Goal: Task Accomplishment & Management: Use online tool/utility

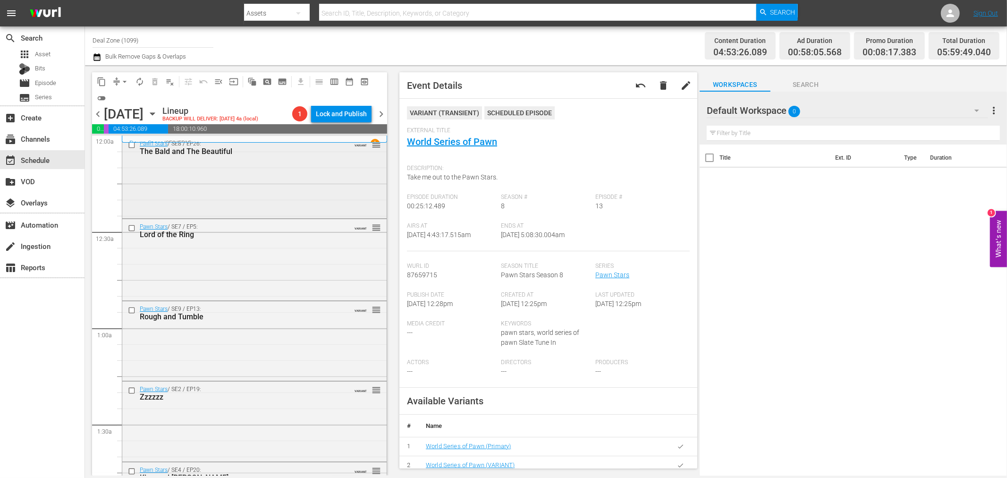
click at [206, 187] on div "Pawn Stars / SE8 / EP26: The Bald and The Beautiful VARIANT reorder" at bounding box center [254, 176] width 264 height 81
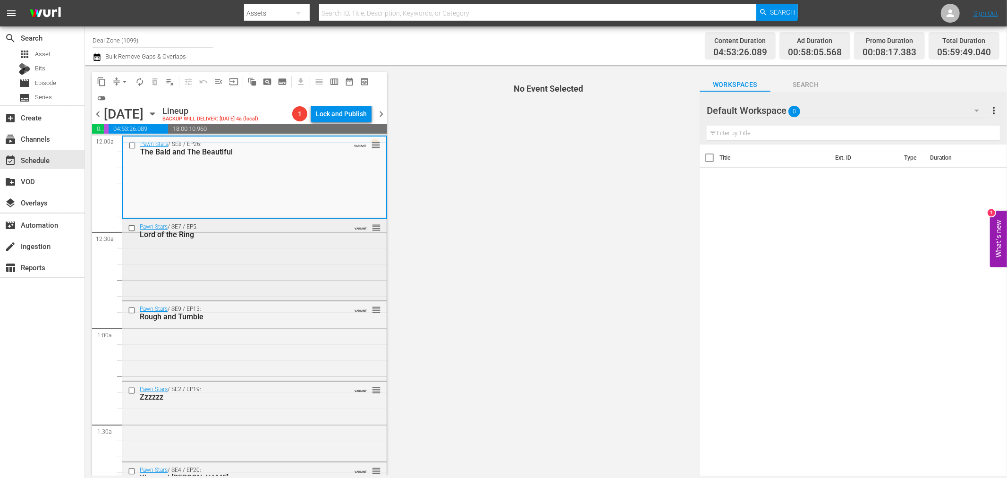
click at [246, 255] on div "Pawn Stars / SE7 / EP5: Lord of the Ring VARIANT reorder" at bounding box center [254, 258] width 264 height 79
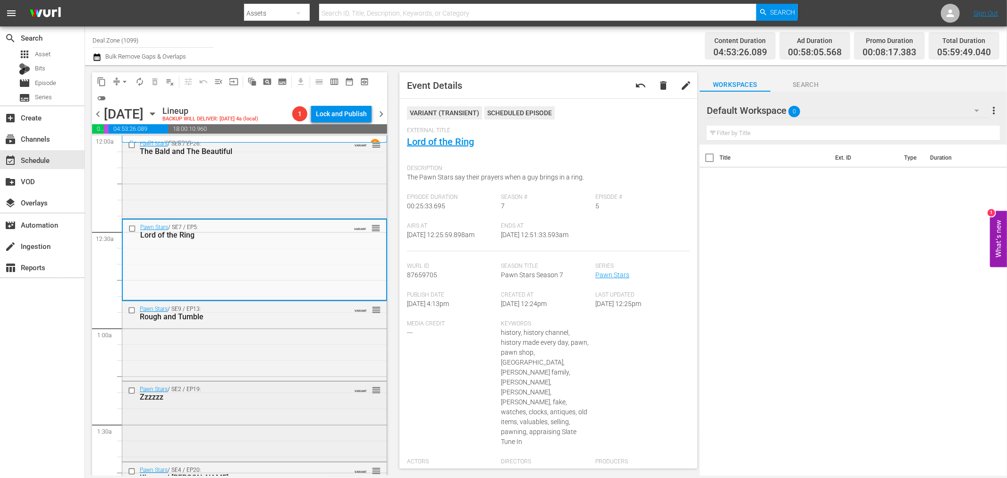
click at [286, 383] on div "Zzzzzz" at bounding box center [239, 396] width 198 height 9
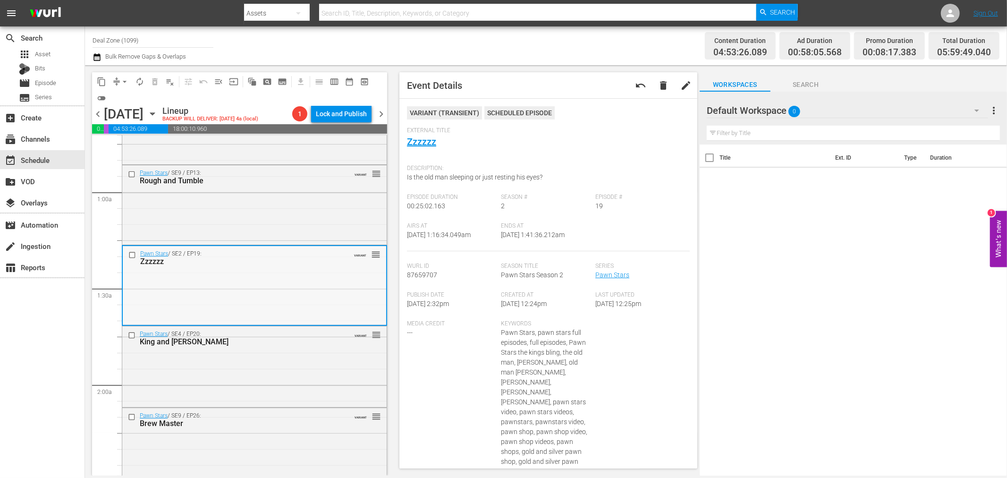
scroll to position [157, 0]
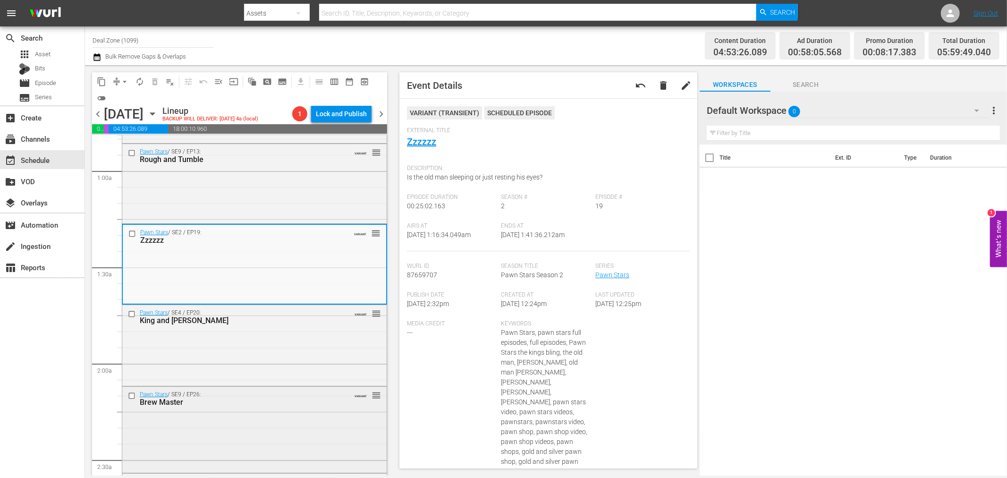
click at [267, 383] on div "Pawn Stars / SE9 / EP26: Brew Master VARIANT reorder" at bounding box center [254, 429] width 264 height 84
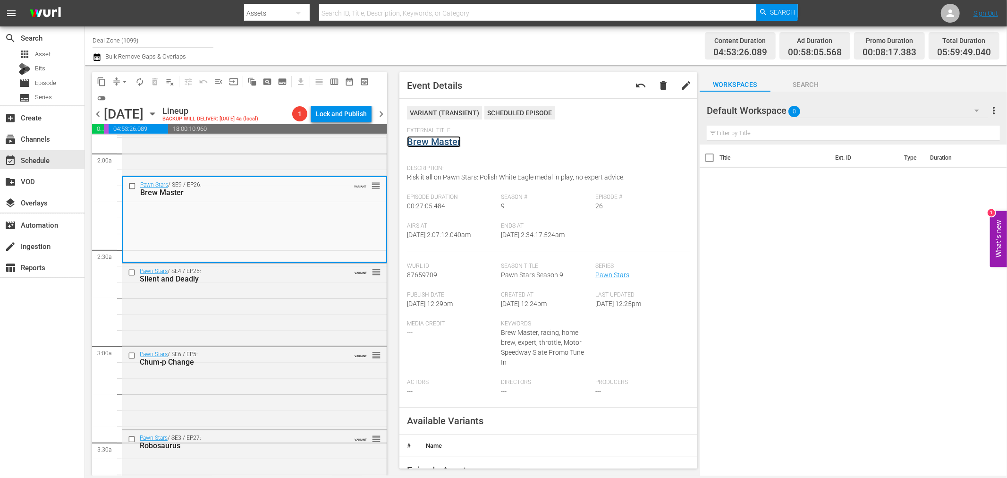
scroll to position [419, 0]
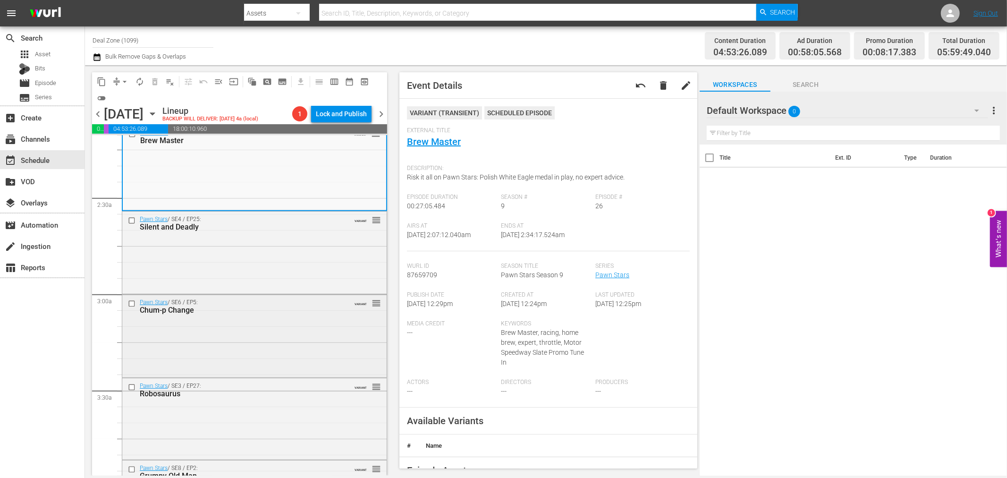
click at [280, 326] on div "Pawn Stars / SE6 / EP5: Chum-p Change VARIANT reorder" at bounding box center [254, 335] width 264 height 81
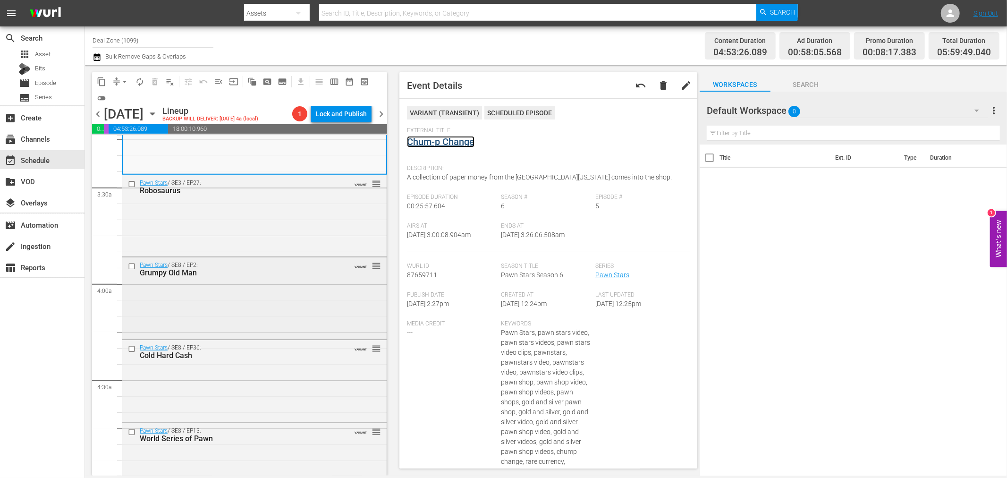
scroll to position [629, 0]
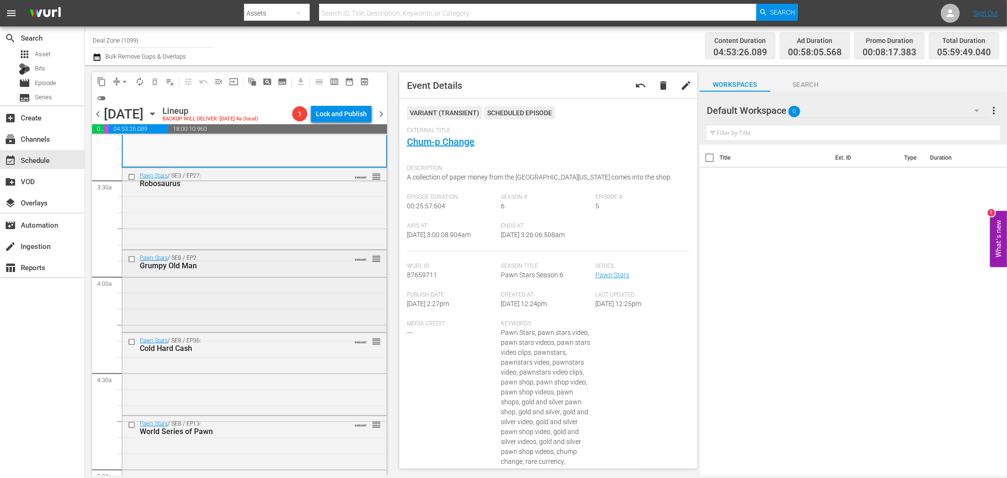
click at [309, 289] on div "Pawn Stars / SE8 / EP2: Grumpy Old Man VARIANT reorder" at bounding box center [254, 290] width 264 height 80
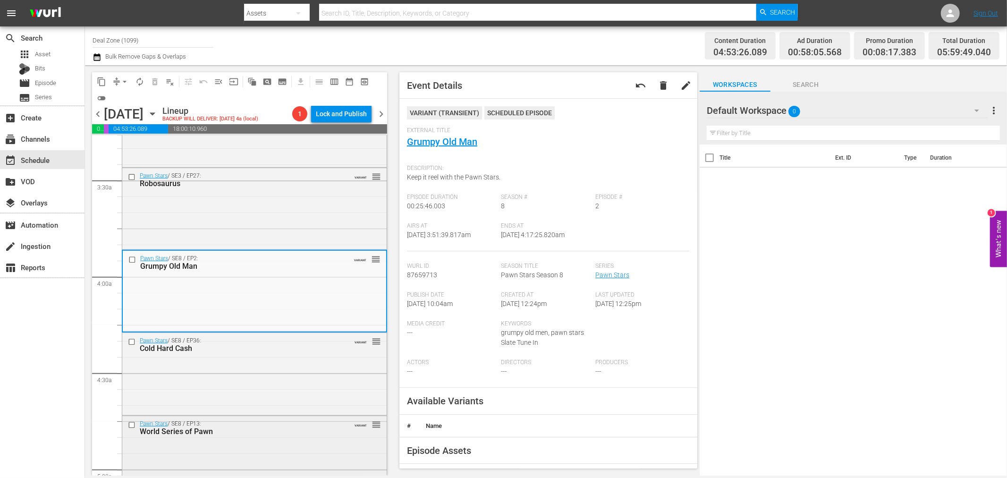
click at [260, 383] on div "Pawn Stars / SE8 / EP13: World Series of Pawn VARIANT reorder" at bounding box center [254, 427] width 264 height 23
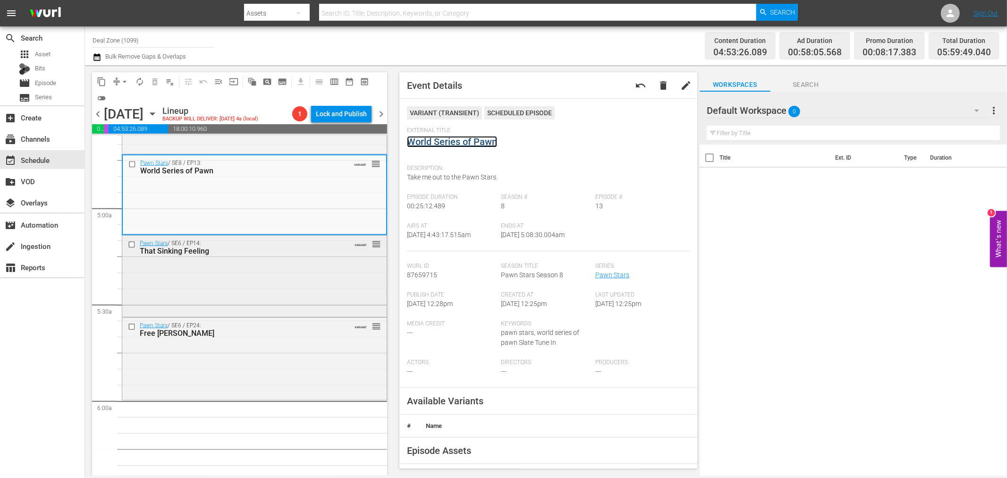
scroll to position [891, 0]
click at [263, 362] on div "Pawn Stars / SE6 / EP24: Free Willie VARIANT reorder" at bounding box center [254, 357] width 264 height 80
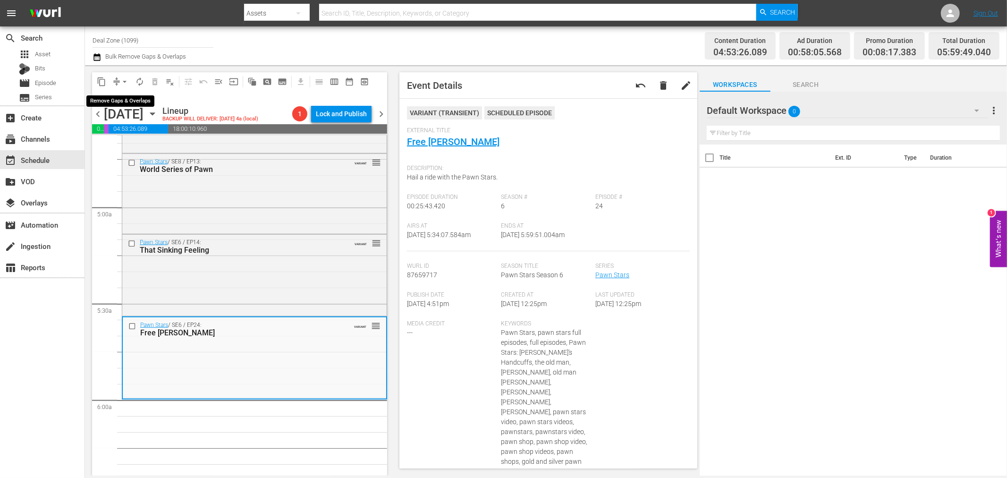
click at [129, 81] on span "arrow_drop_down" at bounding box center [124, 81] width 9 height 9
click at [125, 102] on li "Align to Midnight" at bounding box center [125, 101] width 99 height 16
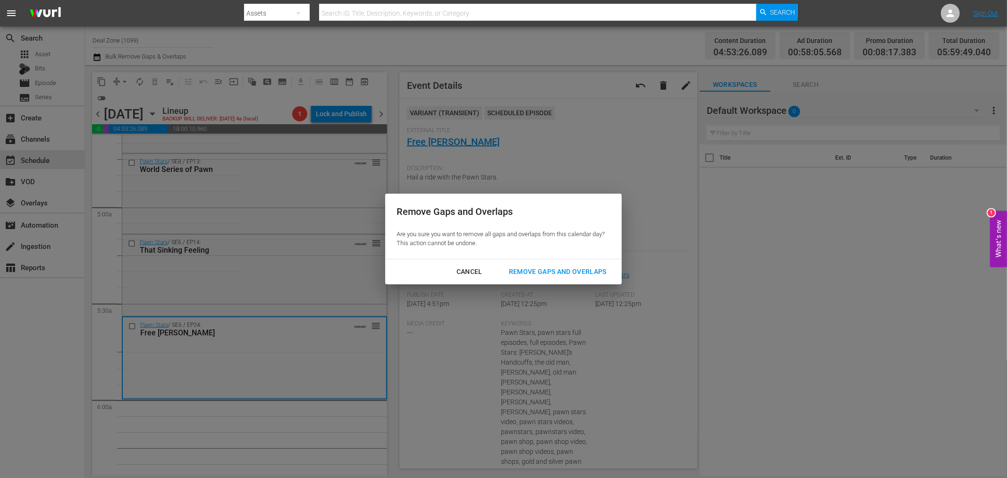
click at [579, 272] on div "Remove Gaps and Overlaps" at bounding box center [557, 272] width 113 height 12
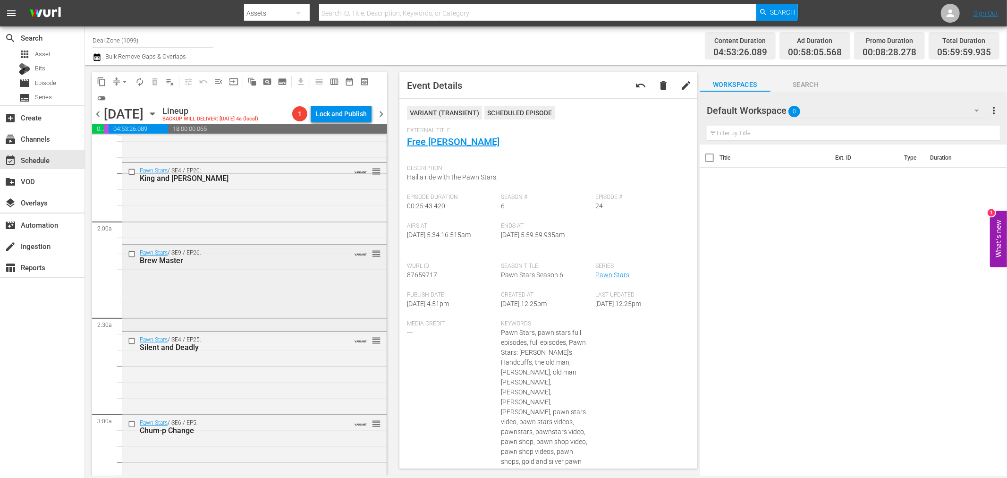
scroll to position [314, 0]
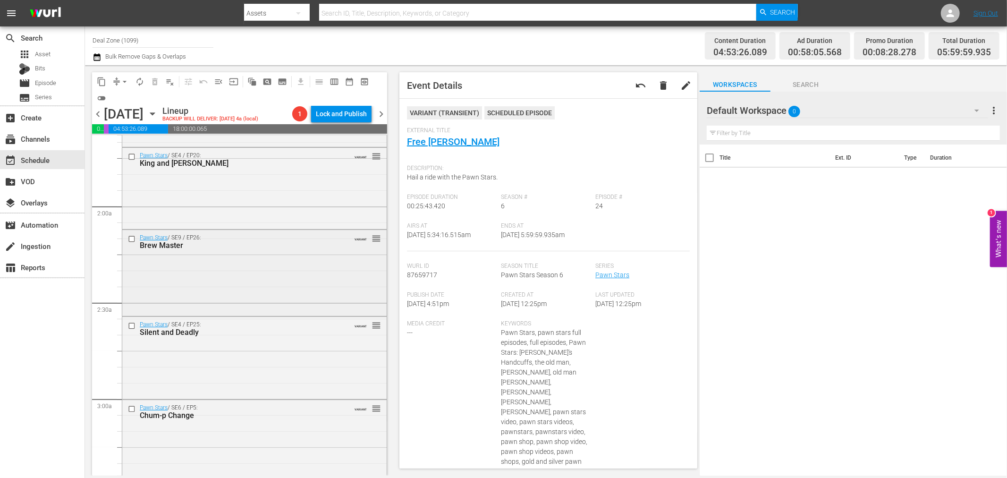
click at [219, 291] on div "Pawn Stars / SE9 / EP26: Brew Master VARIANT reorder" at bounding box center [254, 272] width 264 height 84
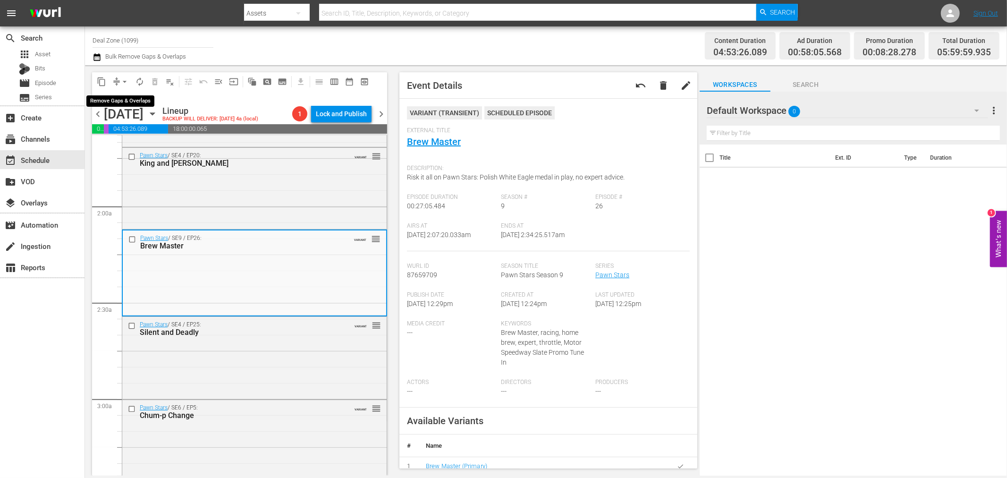
click at [125, 79] on span "arrow_drop_down" at bounding box center [124, 81] width 9 height 9
click at [122, 98] on li "Align to Midnight" at bounding box center [125, 101] width 99 height 16
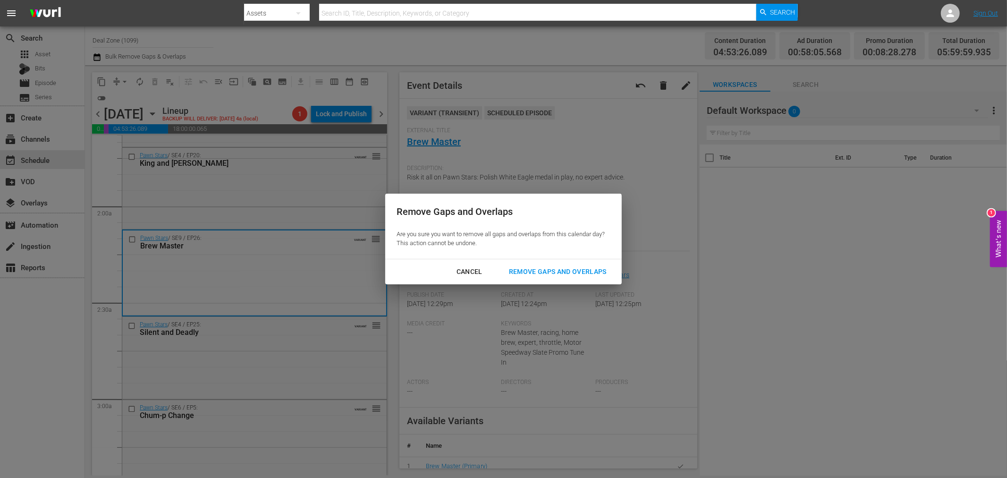
click at [559, 276] on div "Remove Gaps and Overlaps" at bounding box center [557, 272] width 113 height 12
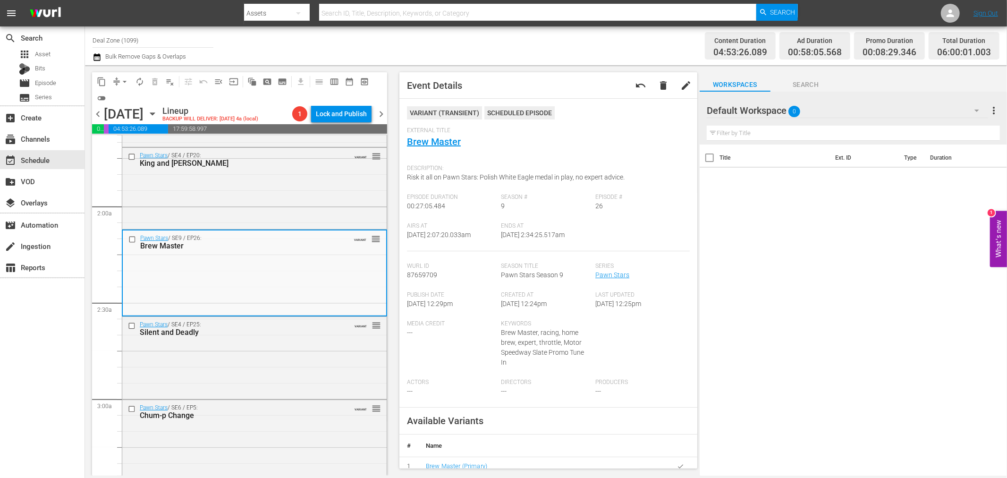
click at [128, 79] on span "arrow_drop_down" at bounding box center [124, 81] width 9 height 9
click at [125, 93] on li "Align to Midnight" at bounding box center [125, 101] width 99 height 16
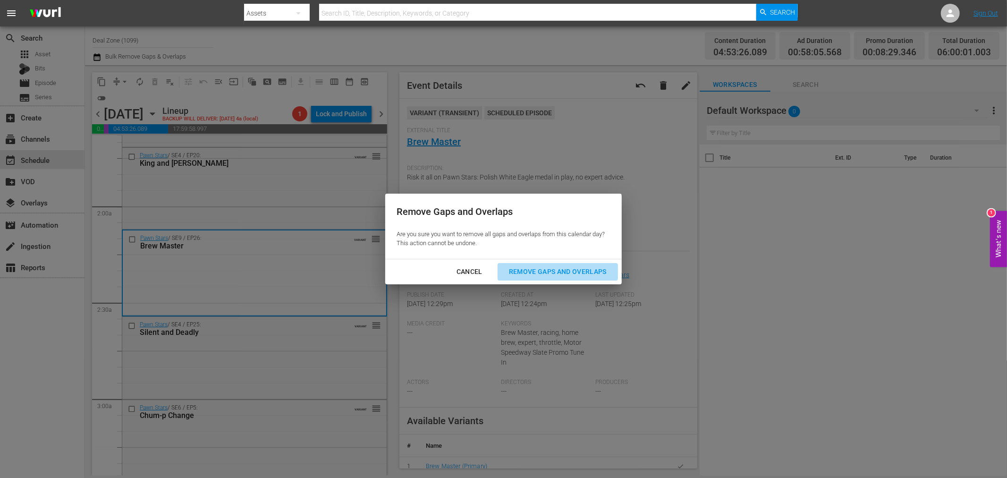
click at [577, 267] on div "Remove Gaps and Overlaps" at bounding box center [557, 272] width 113 height 12
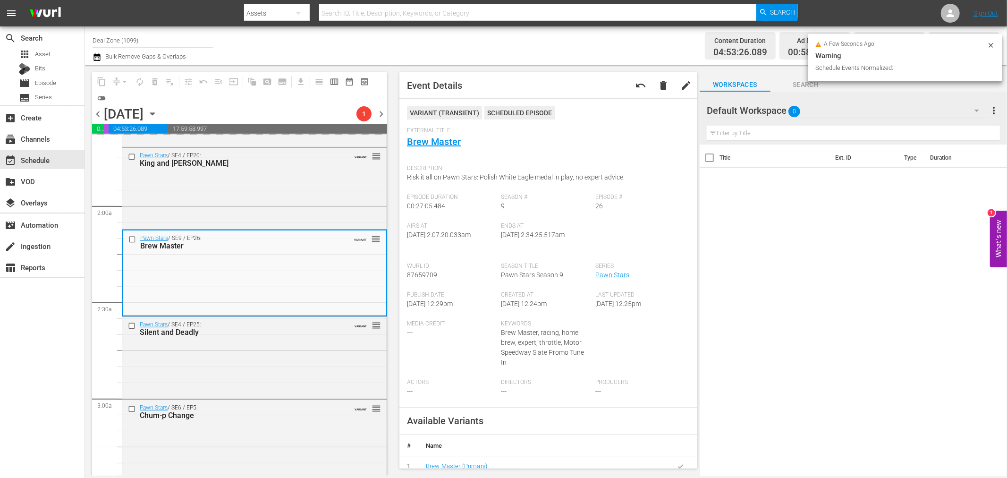
drag, startPoint x: 774, startPoint y: 209, endPoint x: 743, endPoint y: 208, distance: 31.2
click at [743, 208] on div "Title Ext. ID Type Duration" at bounding box center [852, 310] width 307 height 332
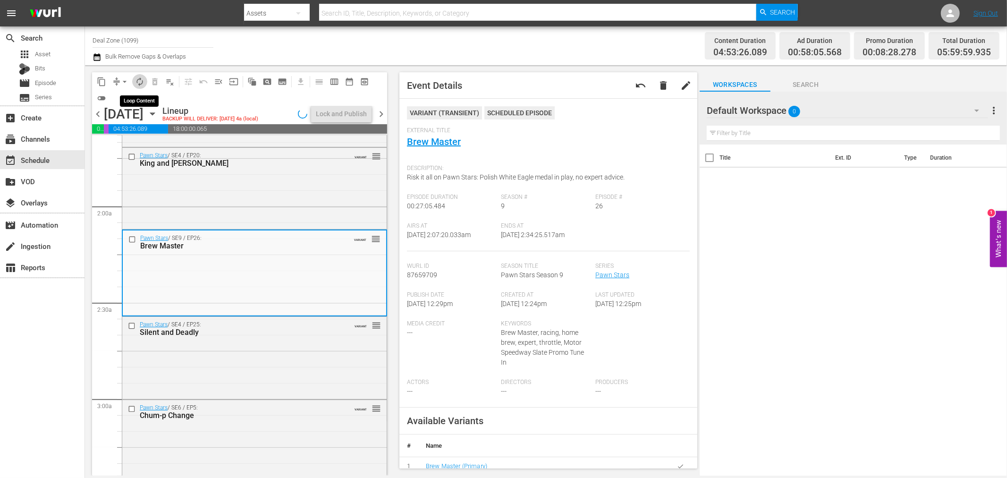
click at [139, 82] on span "autorenew_outlined" at bounding box center [139, 81] width 9 height 9
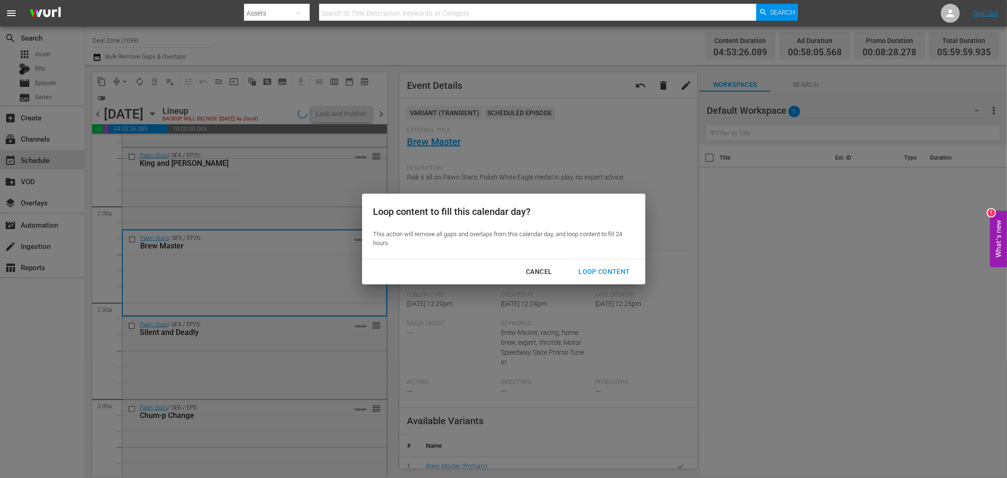
click at [629, 270] on div "Loop Content" at bounding box center [604, 272] width 67 height 12
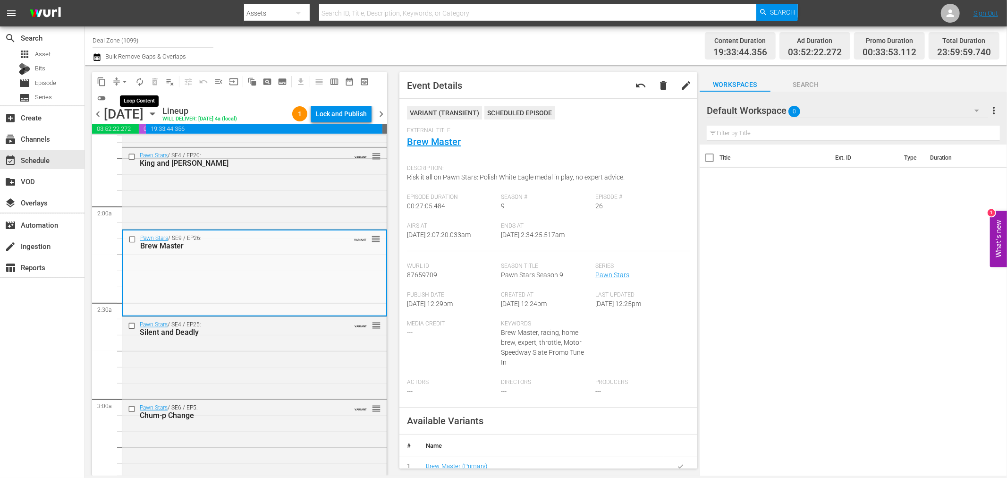
click at [140, 83] on span "autorenew_outlined" at bounding box center [139, 81] width 9 height 9
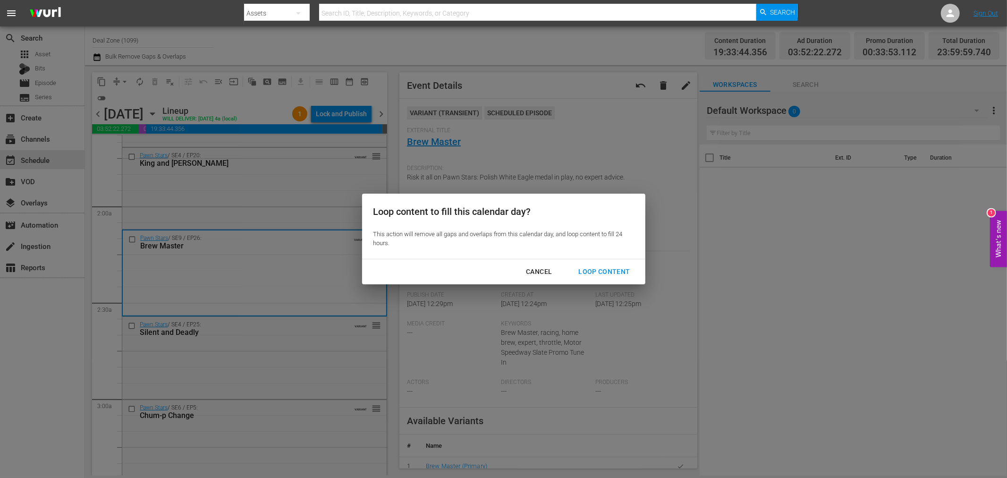
click at [627, 272] on div "Loop Content" at bounding box center [604, 272] width 67 height 12
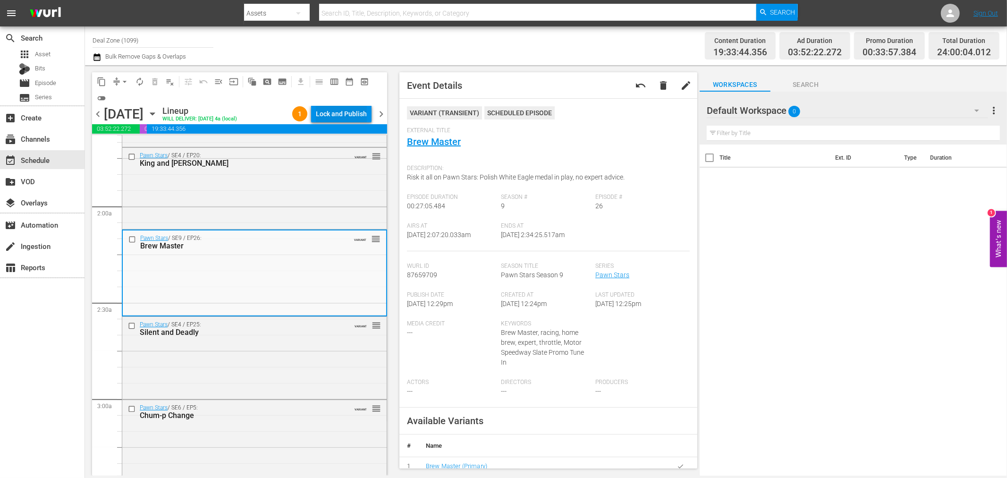
click at [324, 115] on div "Lock and Publish" at bounding box center [341, 113] width 51 height 17
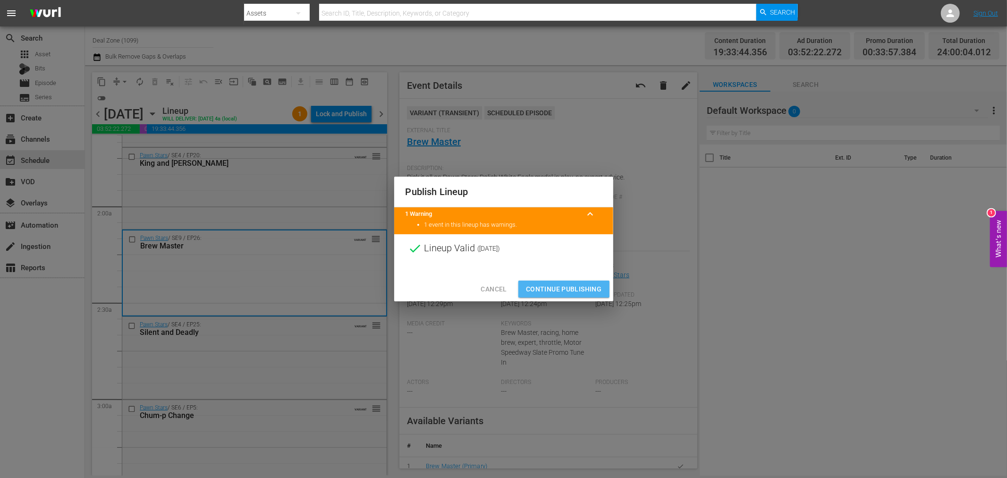
click at [578, 292] on span "Continue Publishing" at bounding box center [564, 289] width 76 height 12
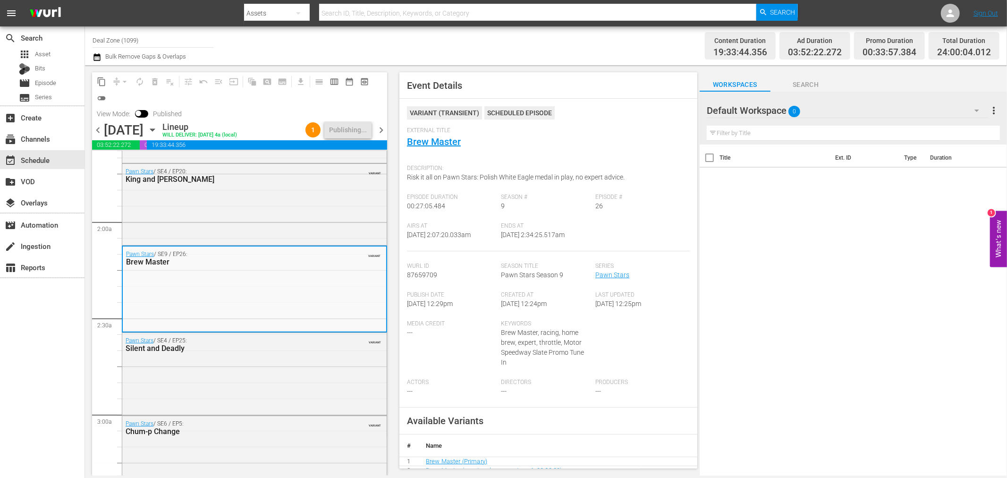
click at [380, 128] on span "chevron_right" at bounding box center [381, 130] width 12 height 12
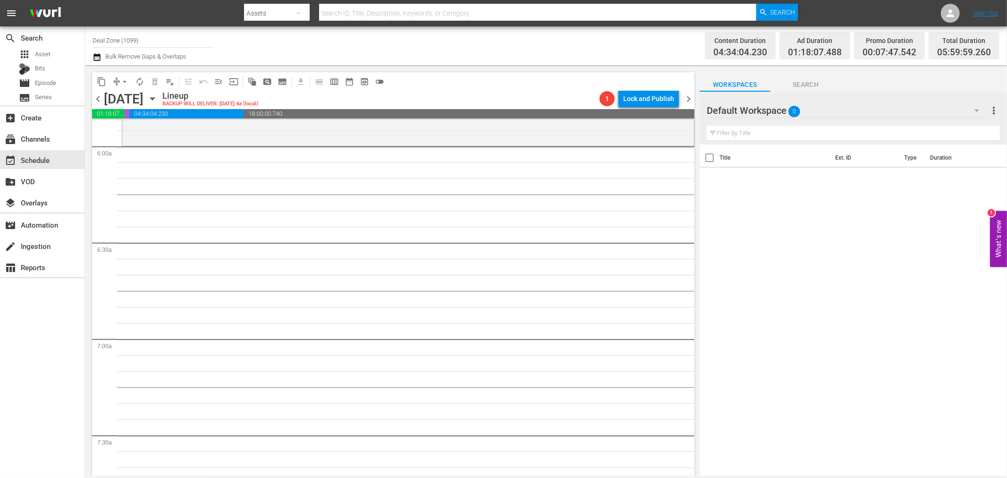
scroll to position [996, 0]
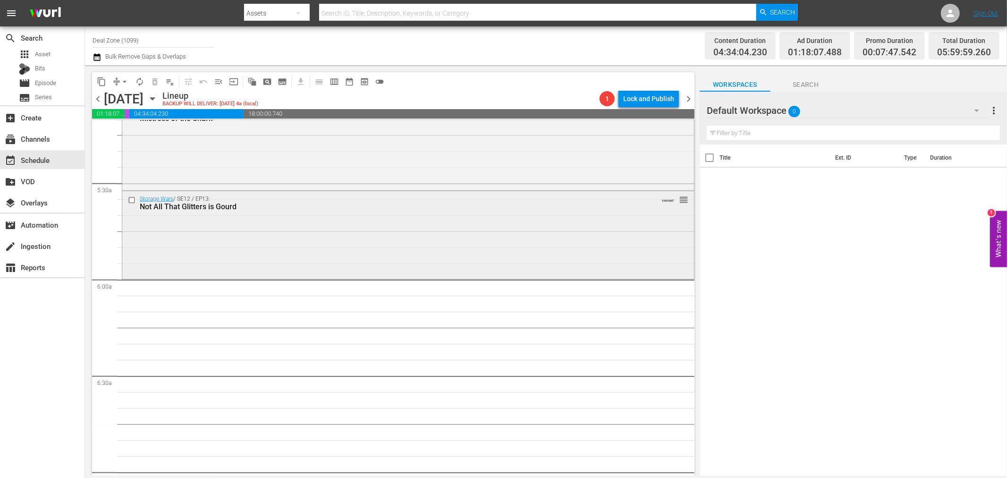
click at [318, 252] on div "Storage Wars / SE12 / EP13: Not All That Glitters is Gourd VARIANT reorder" at bounding box center [408, 234] width 572 height 86
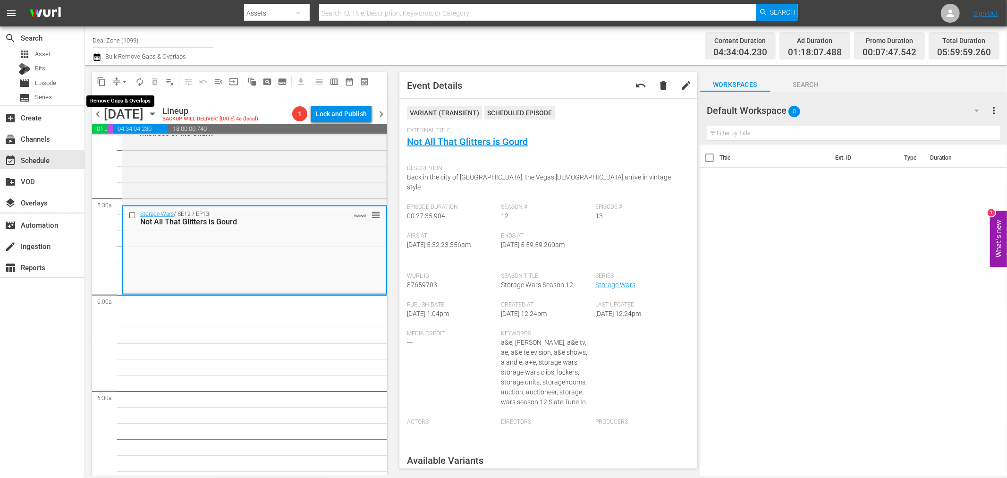
click at [125, 79] on span "arrow_drop_down" at bounding box center [124, 81] width 9 height 9
click at [125, 102] on li "Align to Midnight" at bounding box center [125, 101] width 99 height 16
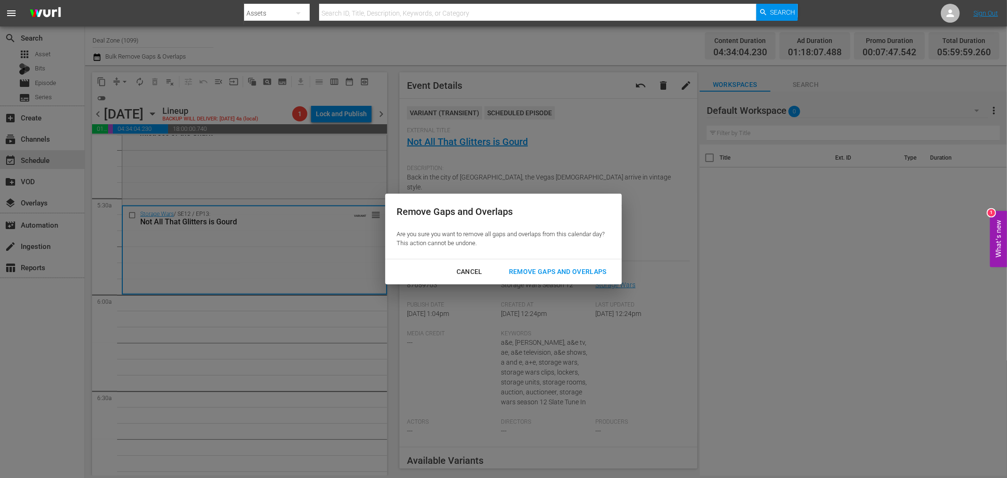
click at [563, 274] on div "Remove Gaps and Overlaps" at bounding box center [557, 272] width 113 height 12
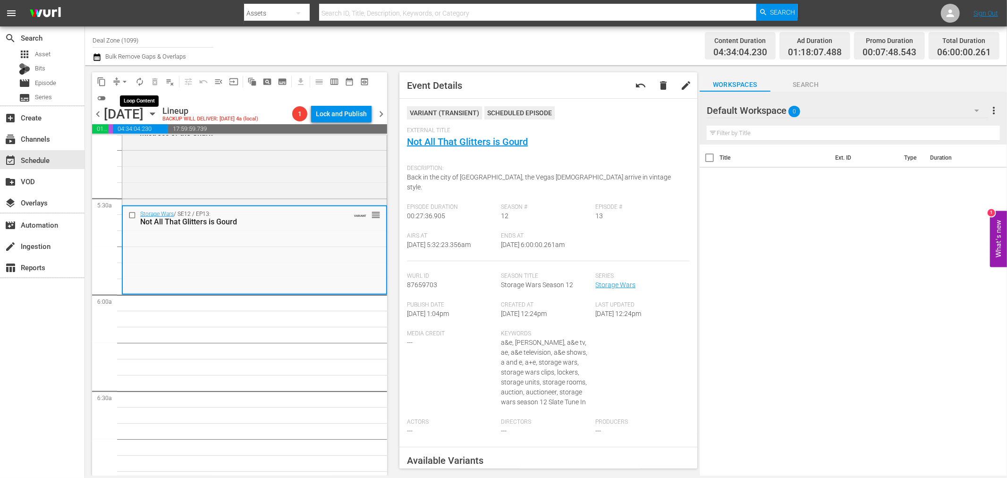
click at [135, 79] on span "autorenew_outlined" at bounding box center [139, 81] width 9 height 9
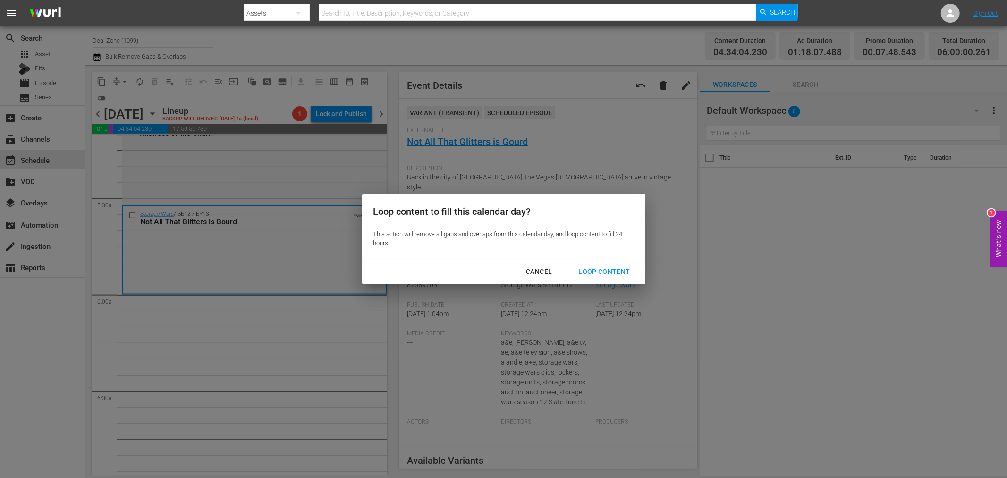
click at [611, 271] on div "Loop Content" at bounding box center [604, 272] width 67 height 12
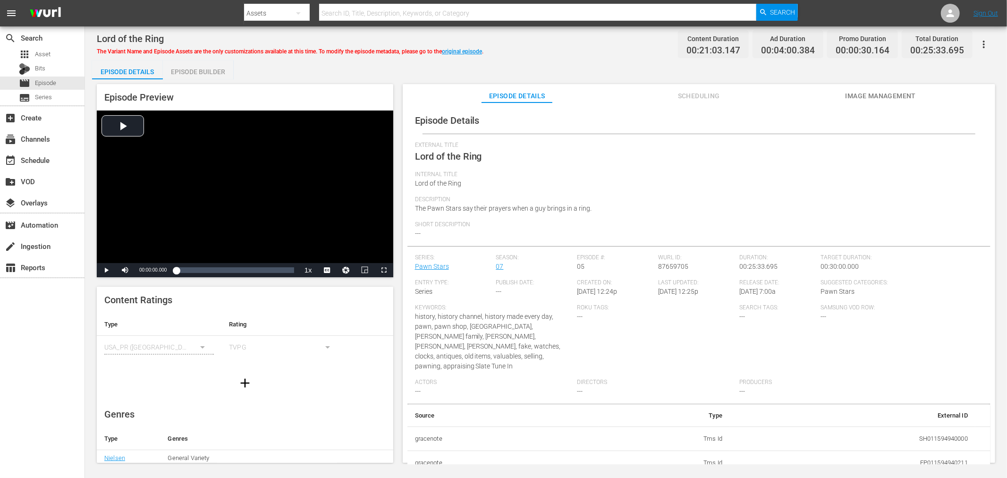
drag, startPoint x: 199, startPoint y: 72, endPoint x: 216, endPoint y: 71, distance: 17.5
click at [199, 72] on div "Episode Builder" at bounding box center [198, 71] width 71 height 23
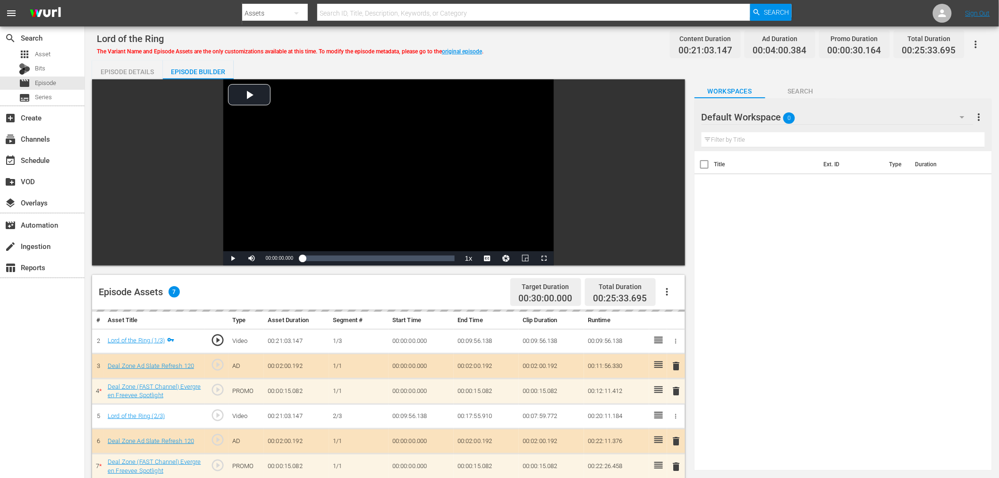
click at [827, 114] on div "Default Workspace 0" at bounding box center [837, 117] width 272 height 26
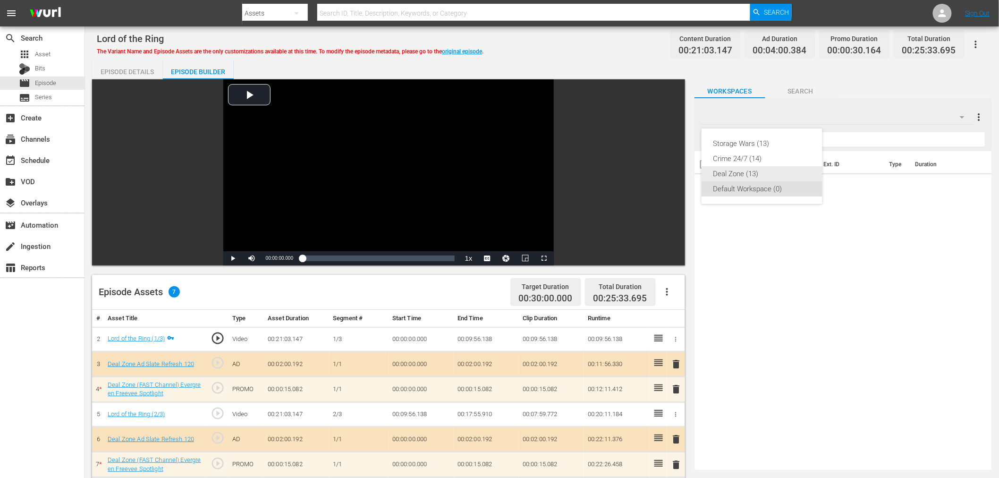
click at [750, 171] on div "Deal Zone (13)" at bounding box center [762, 173] width 98 height 15
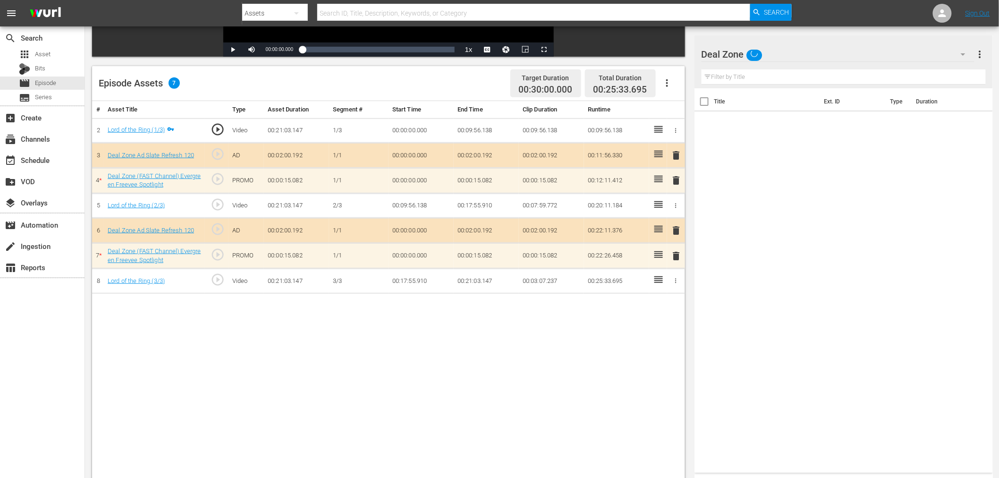
scroll to position [210, 0]
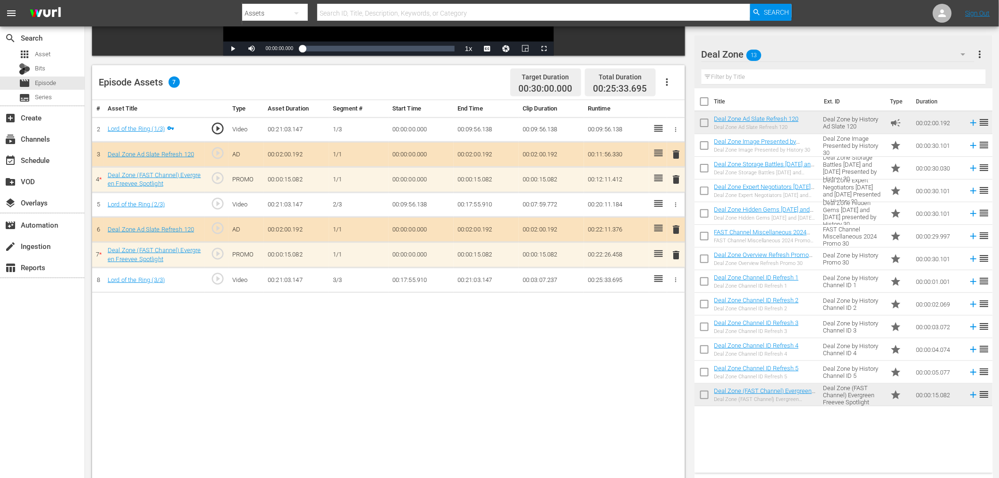
click at [676, 178] on span "delete" at bounding box center [676, 179] width 11 height 11
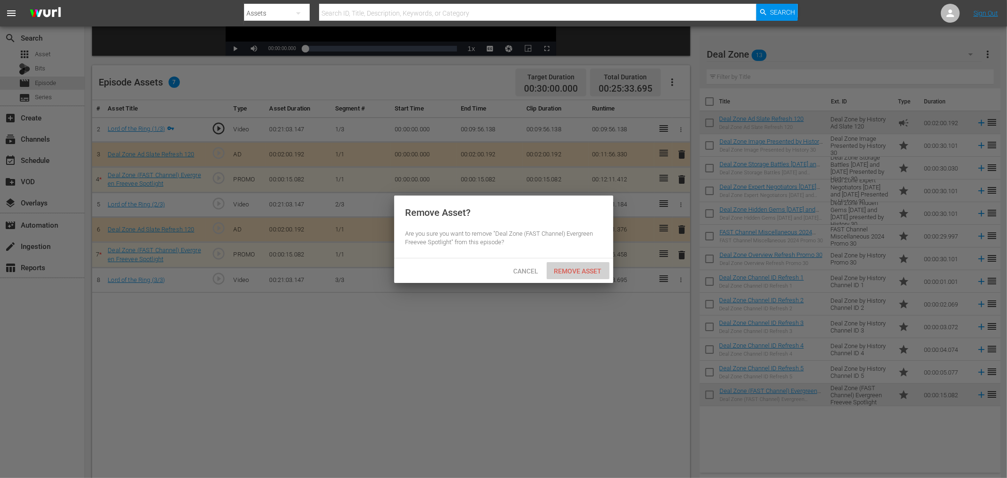
click at [573, 275] on div "Remove Asset" at bounding box center [578, 270] width 63 height 17
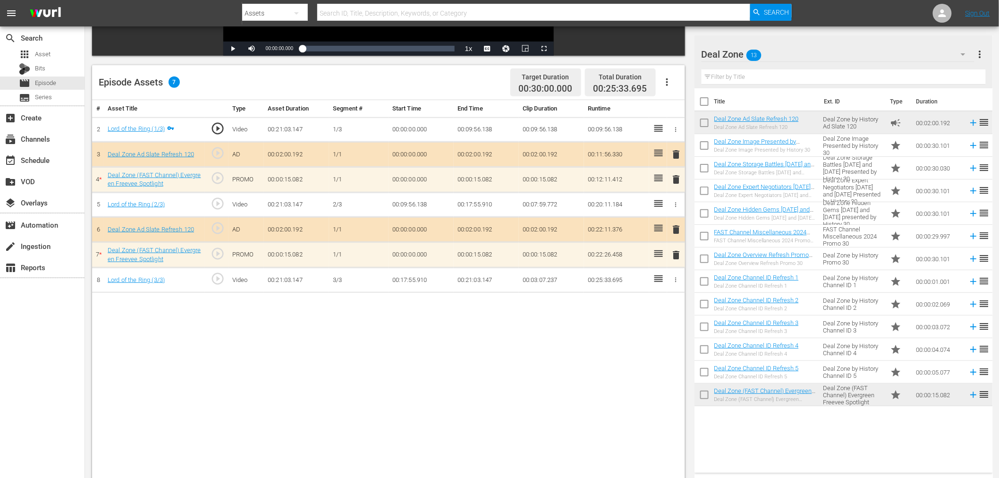
click at [680, 256] on span "delete" at bounding box center [676, 254] width 11 height 11
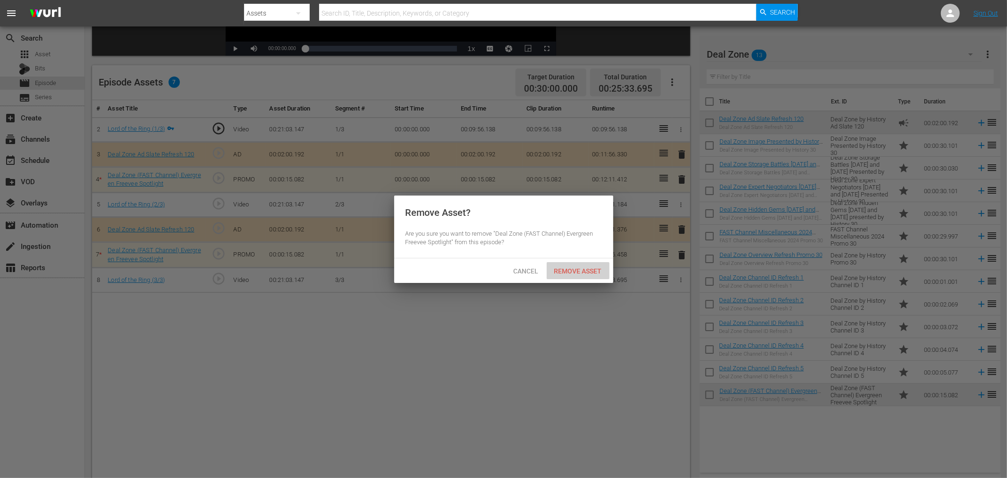
click at [581, 265] on div "Remove Asset" at bounding box center [578, 270] width 63 height 17
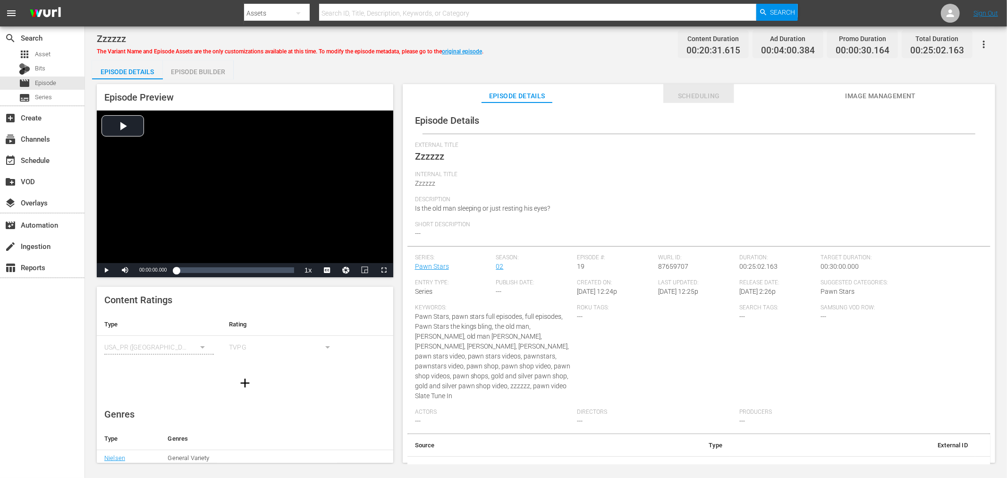
click at [692, 92] on span "Scheduling" at bounding box center [698, 96] width 71 height 12
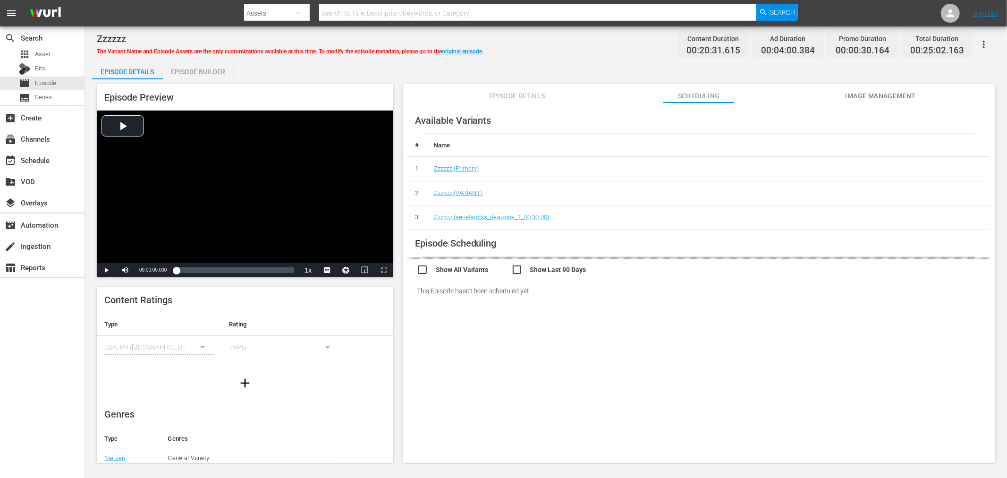
click at [876, 93] on span "Image Management" at bounding box center [880, 96] width 71 height 12
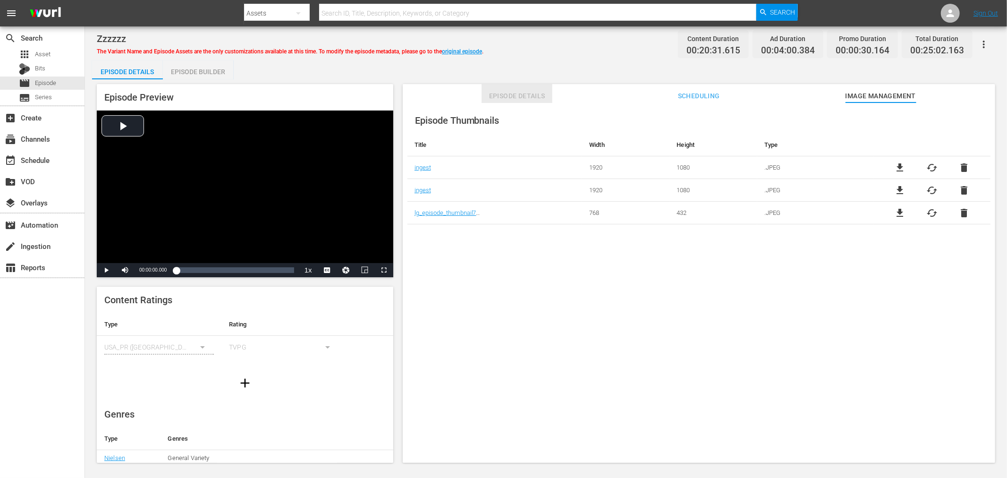
click at [490, 95] on span "Episode Details" at bounding box center [516, 96] width 71 height 12
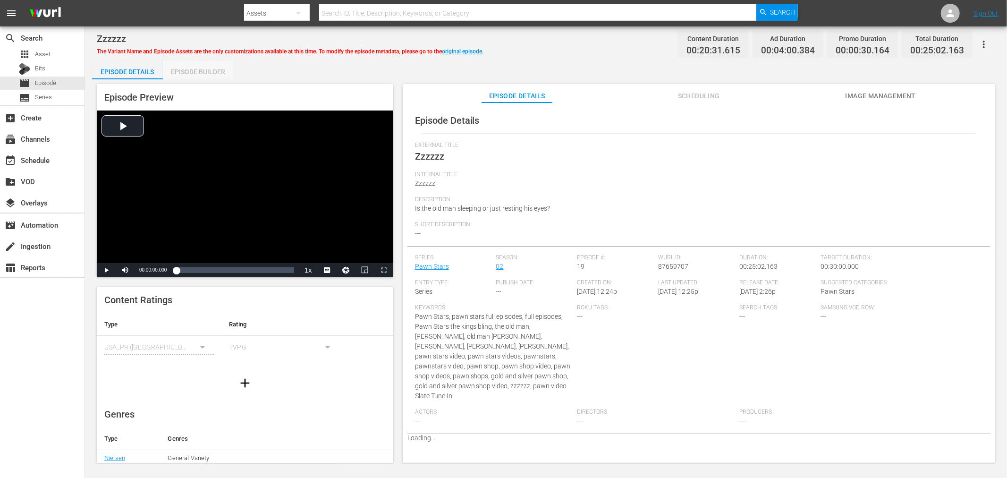
click at [186, 73] on div "Episode Builder" at bounding box center [198, 71] width 71 height 23
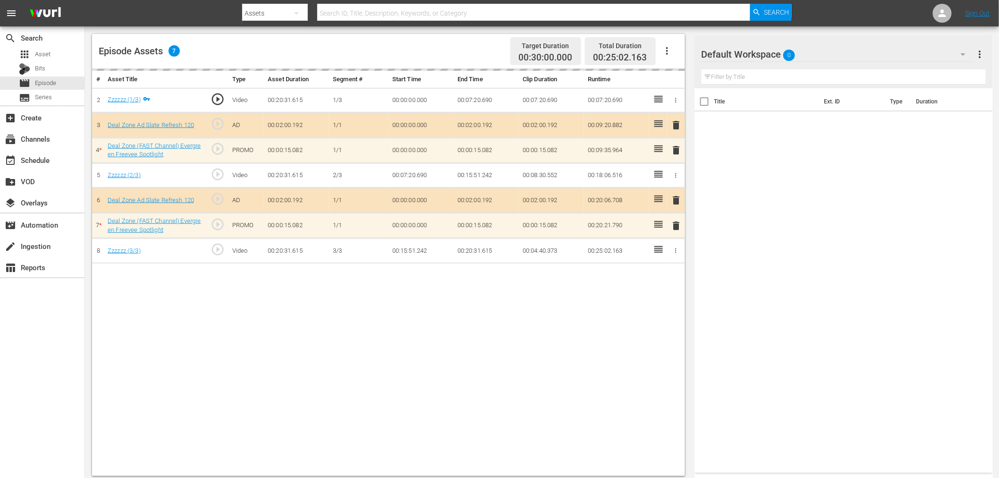
scroll to position [245, 0]
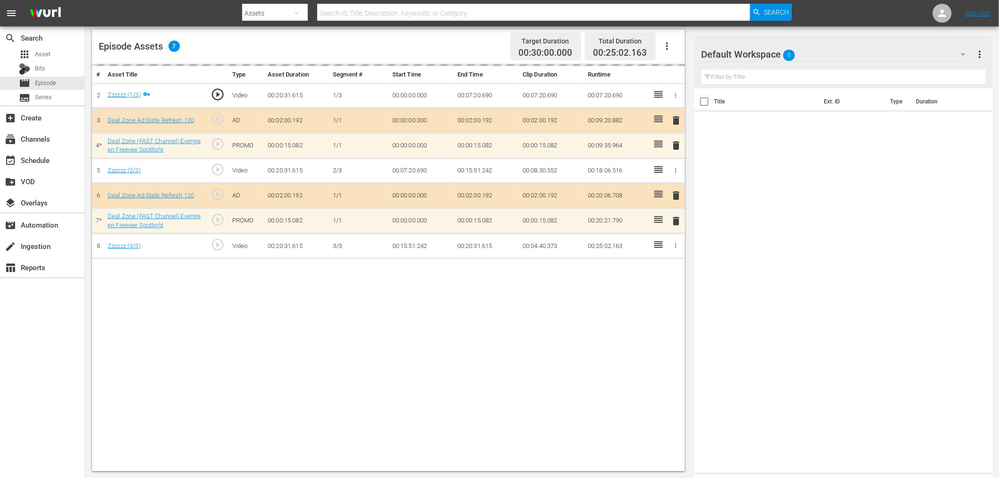
click at [674, 143] on span "delete" at bounding box center [676, 145] width 11 height 11
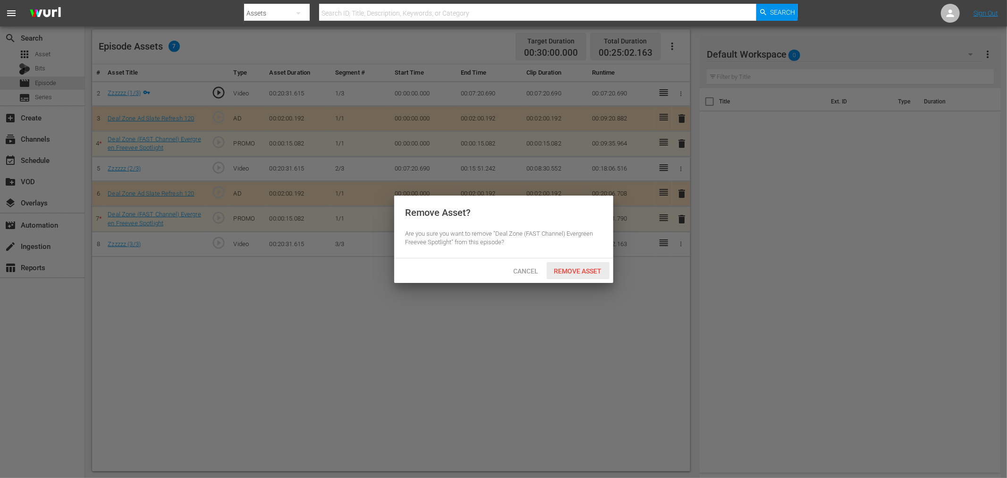
click at [579, 262] on div "Remove Asset" at bounding box center [578, 270] width 63 height 17
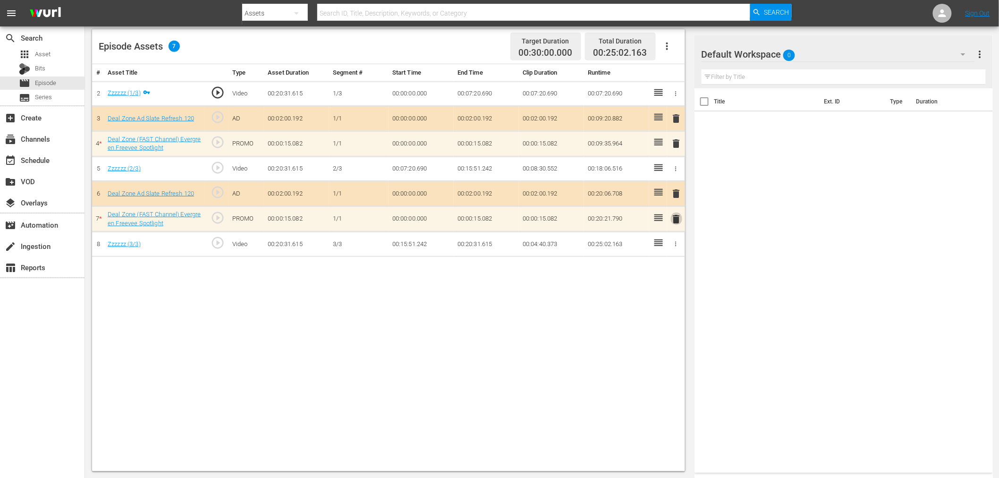
click at [674, 216] on span "delete" at bounding box center [676, 218] width 11 height 11
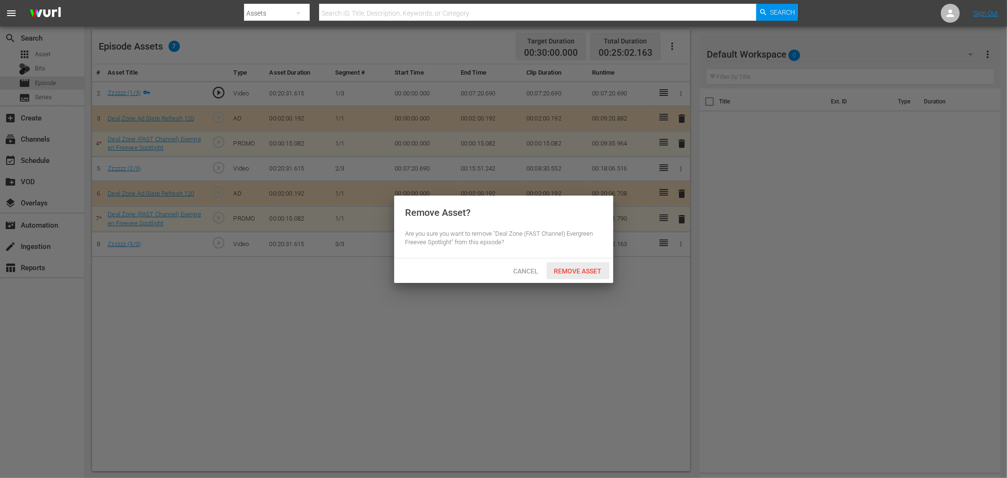
click at [573, 271] on span "Remove Asset" at bounding box center [578, 271] width 63 height 8
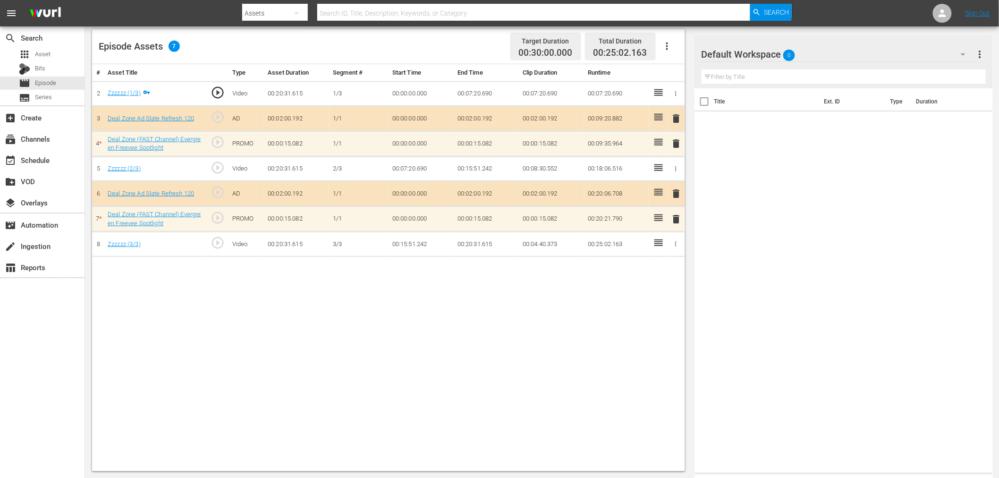
click at [825, 50] on div "Default Workspace 0" at bounding box center [837, 54] width 273 height 26
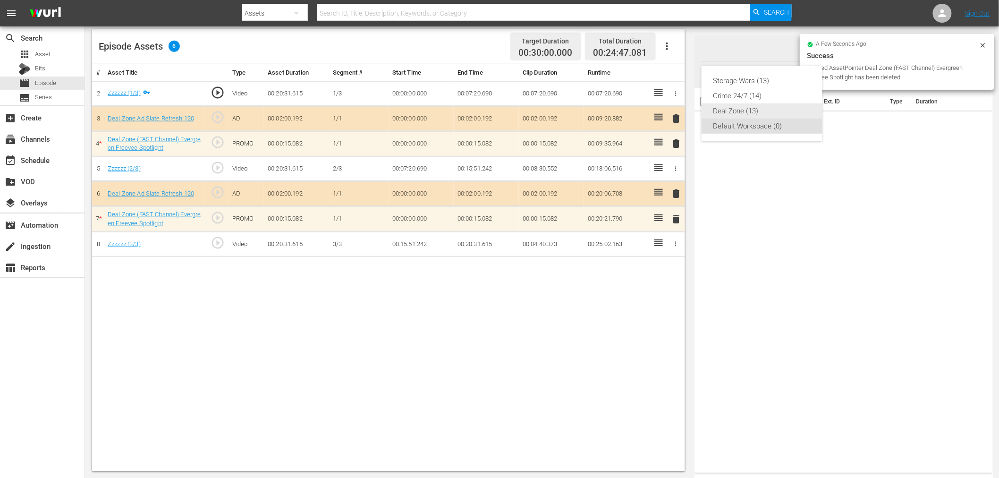
click at [762, 110] on div "Deal Zone (13)" at bounding box center [762, 110] width 98 height 15
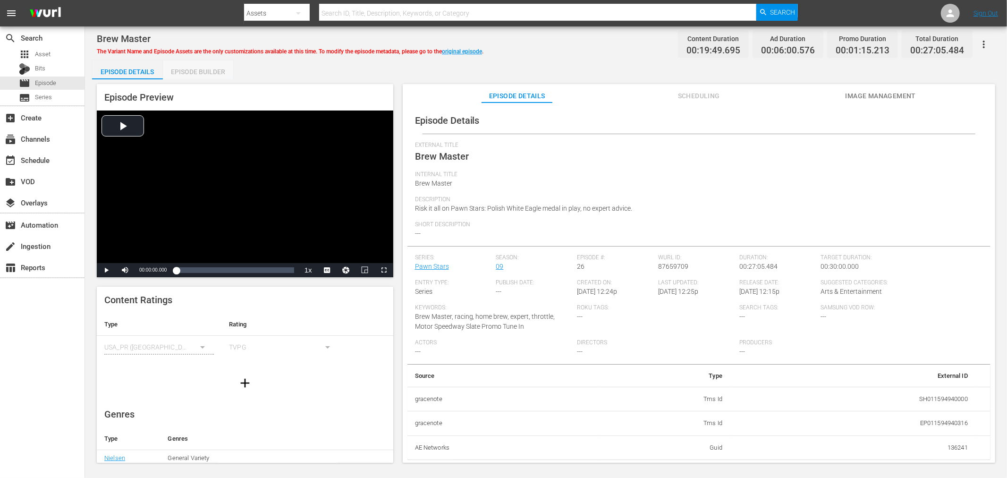
click at [212, 65] on div "Episode Builder" at bounding box center [198, 71] width 71 height 23
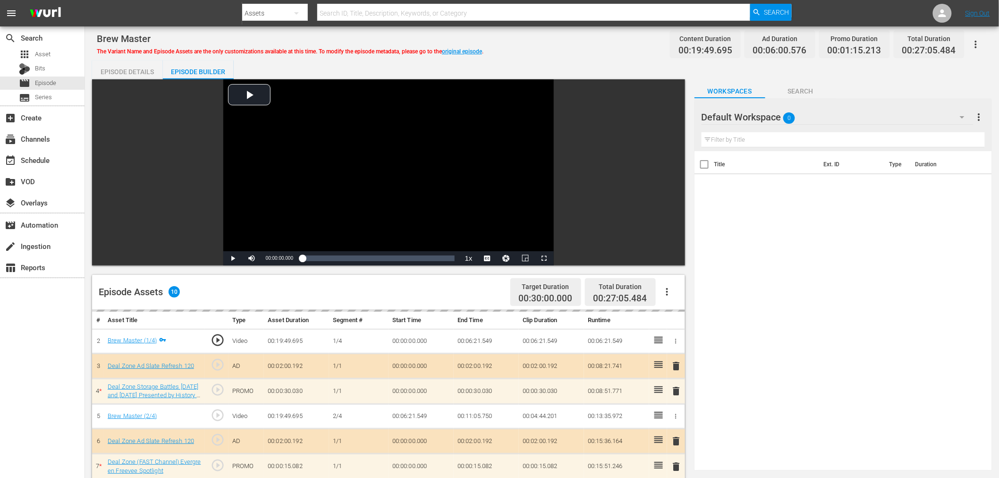
click at [673, 390] on div "delete" at bounding box center [676, 391] width 10 height 14
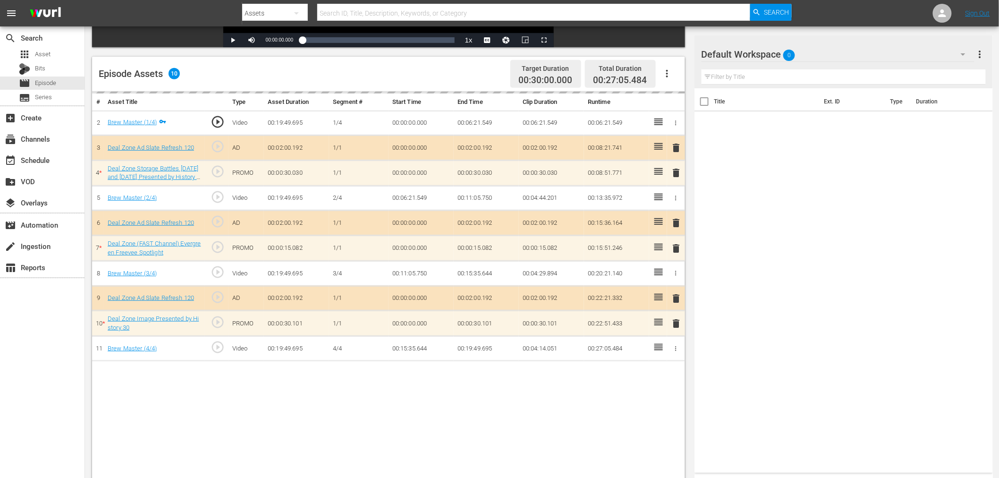
scroll to position [245, 0]
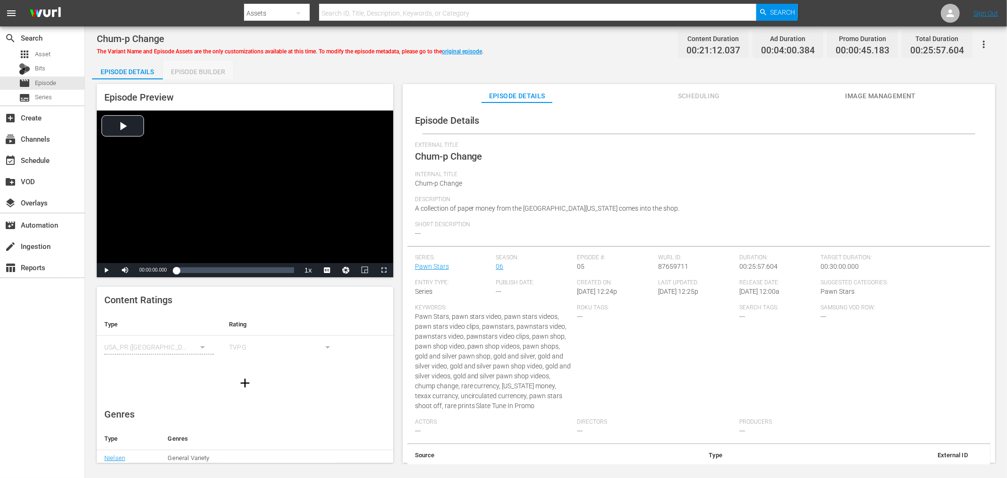
click at [213, 76] on div "Episode Builder" at bounding box center [198, 71] width 71 height 23
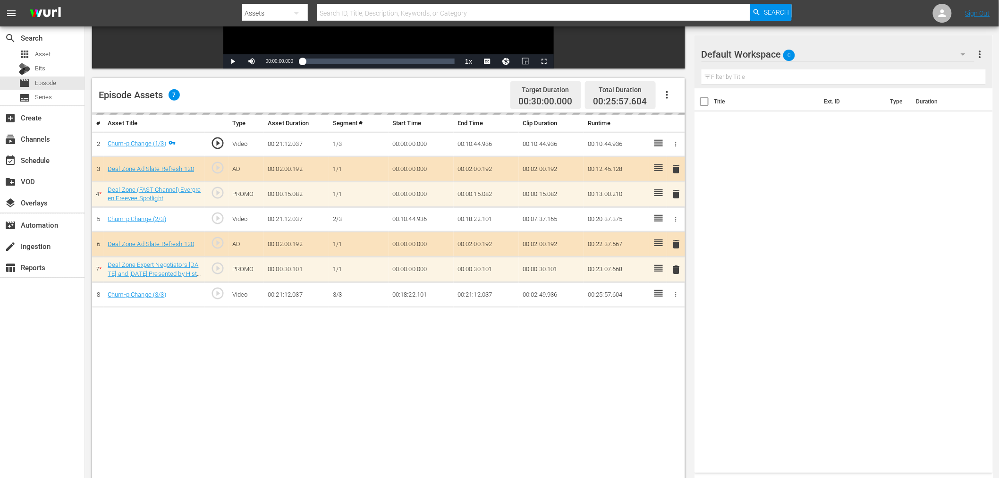
scroll to position [210, 0]
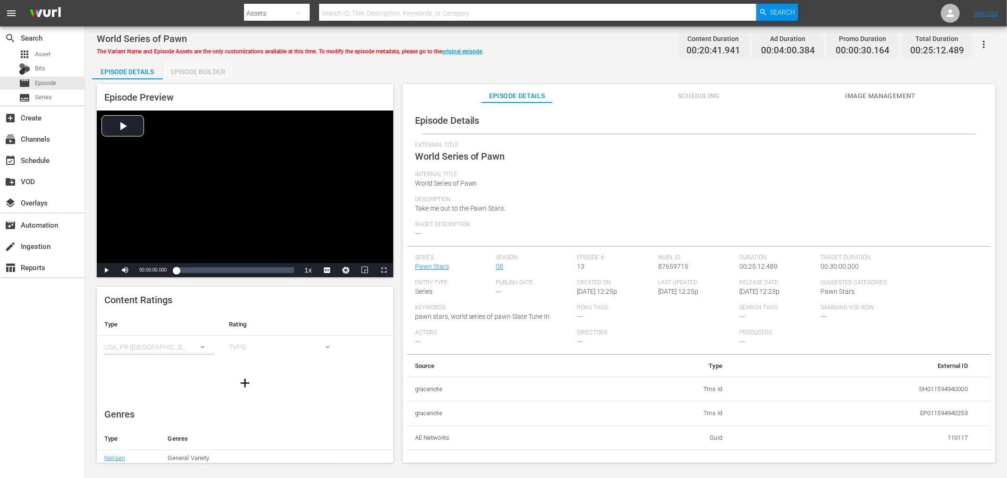
click at [200, 67] on div "Episode Builder" at bounding box center [198, 71] width 71 height 23
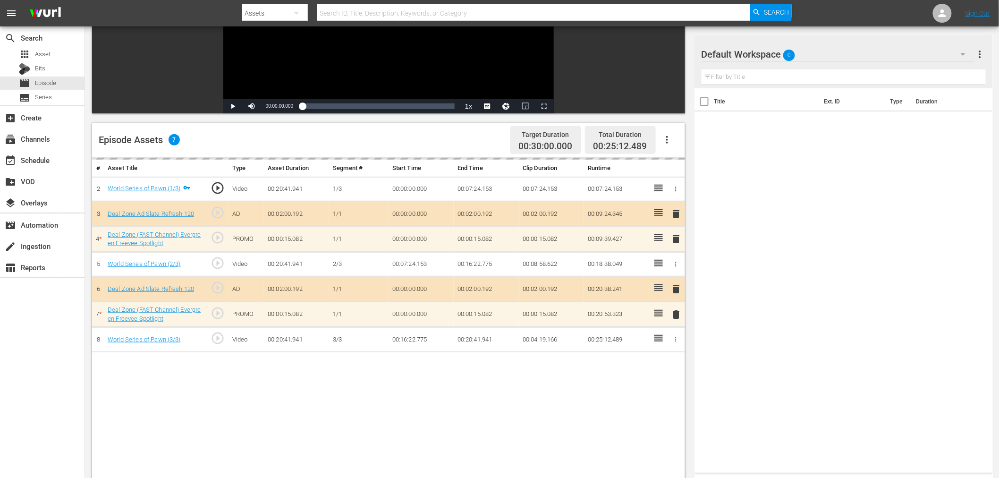
scroll to position [157, 0]
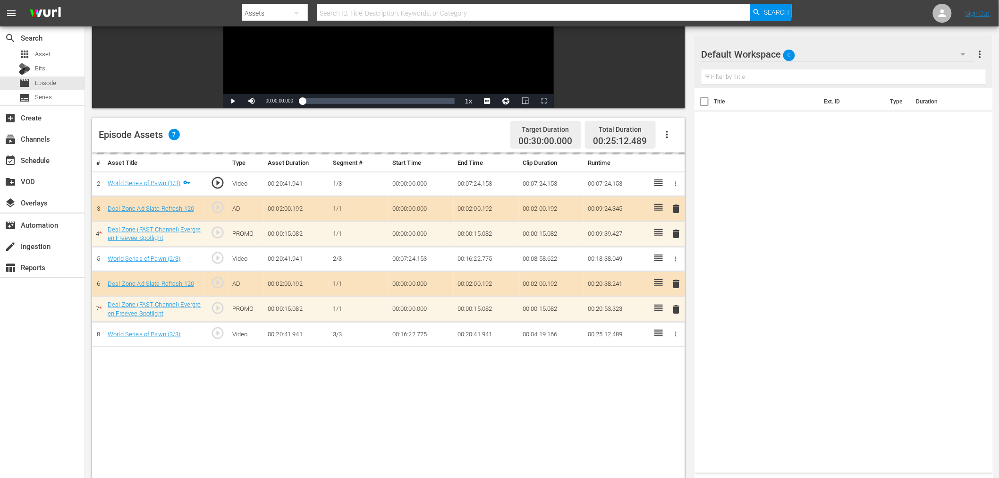
click at [674, 309] on div "delete" at bounding box center [676, 309] width 10 height 14
click at [675, 304] on span "delete" at bounding box center [676, 307] width 11 height 11
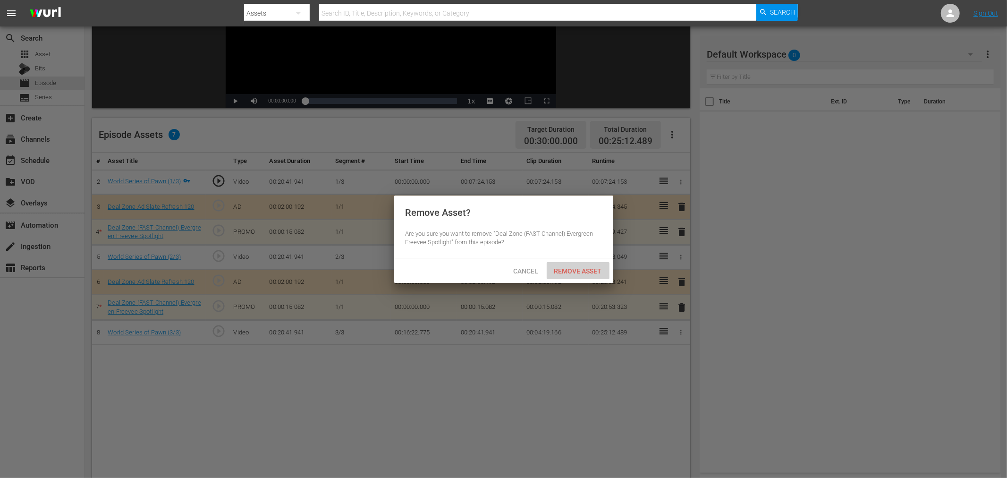
click at [581, 271] on span "Remove Asset" at bounding box center [578, 271] width 63 height 8
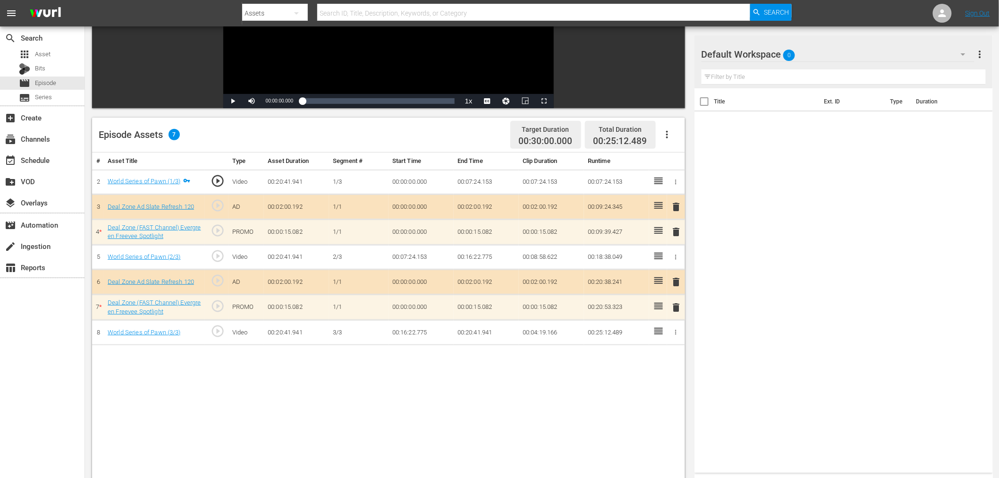
click at [677, 227] on span "delete" at bounding box center [676, 231] width 11 height 11
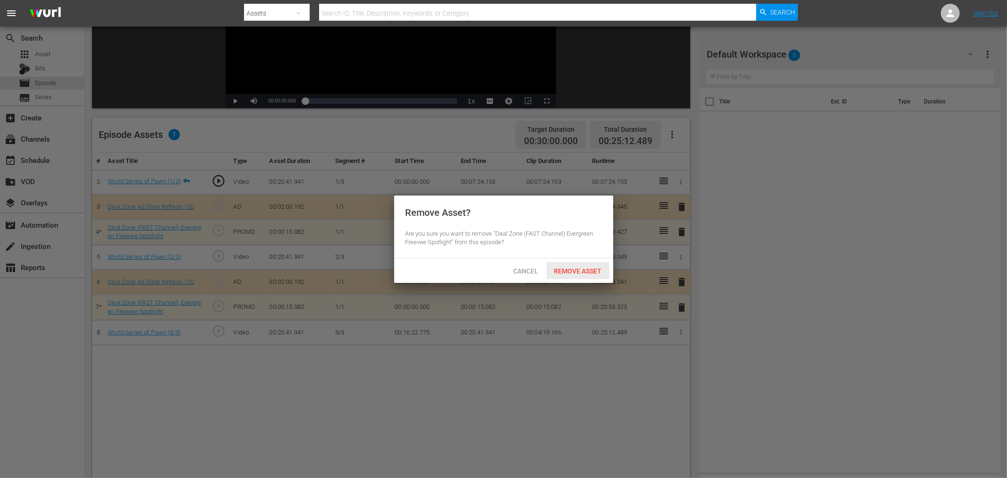
click at [566, 274] on div "Remove Asset" at bounding box center [578, 270] width 63 height 17
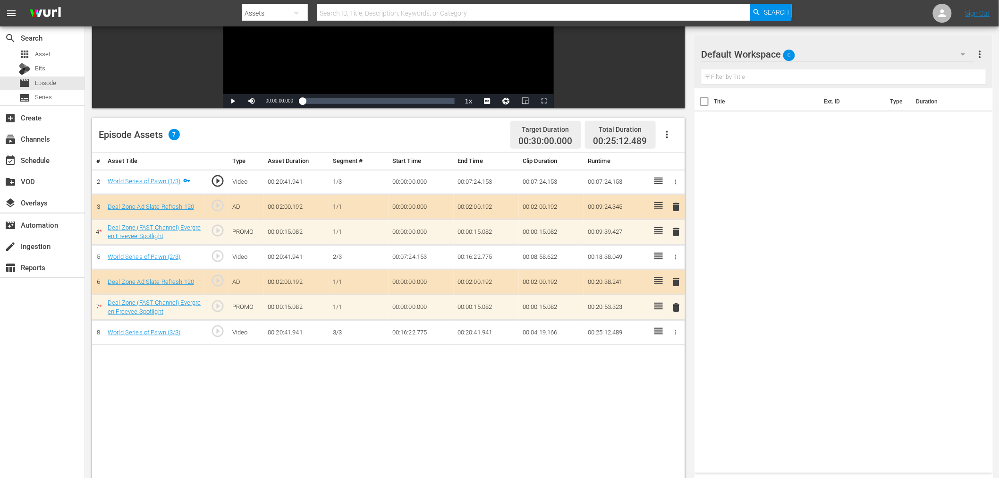
click at [860, 52] on div "Default Workspace 0" at bounding box center [837, 54] width 273 height 26
click at [753, 110] on div "Deal Zone (13)" at bounding box center [762, 110] width 98 height 15
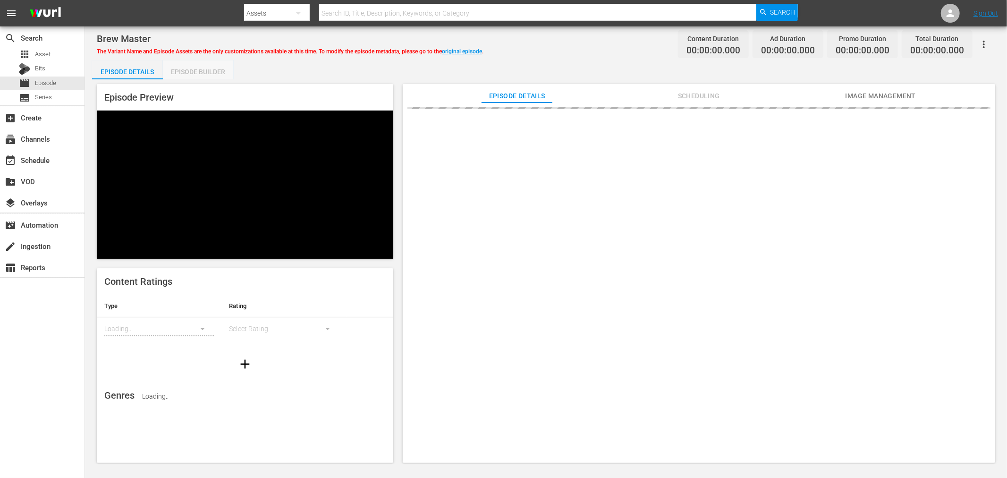
click at [189, 72] on div "Episode Builder" at bounding box center [198, 71] width 71 height 23
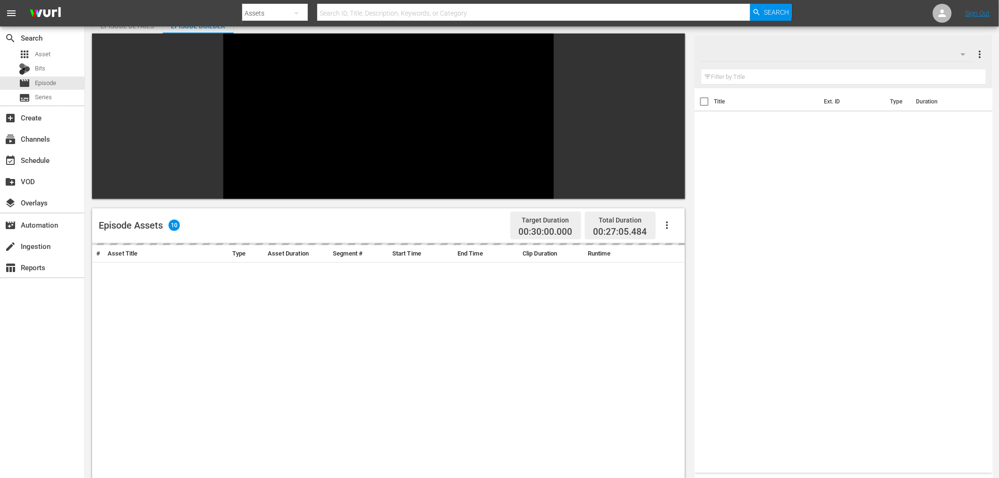
scroll to position [225, 0]
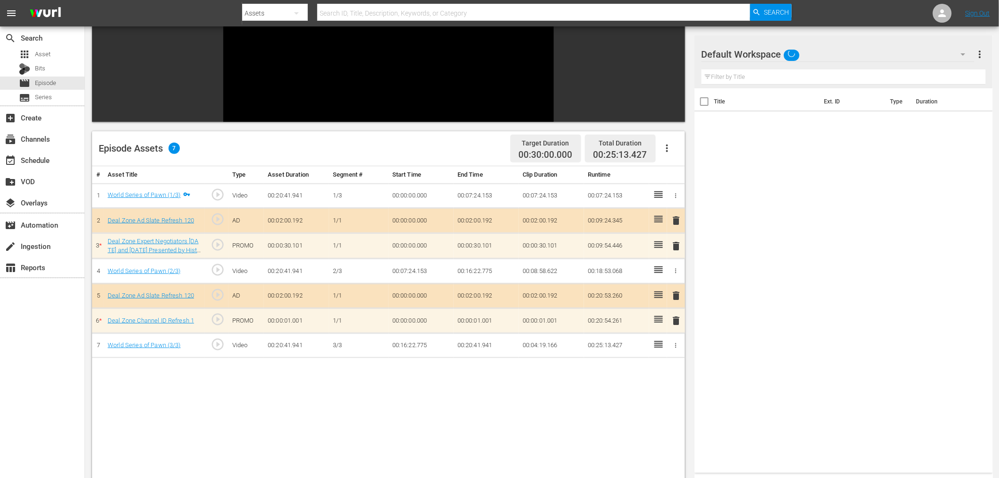
scroll to position [157, 0]
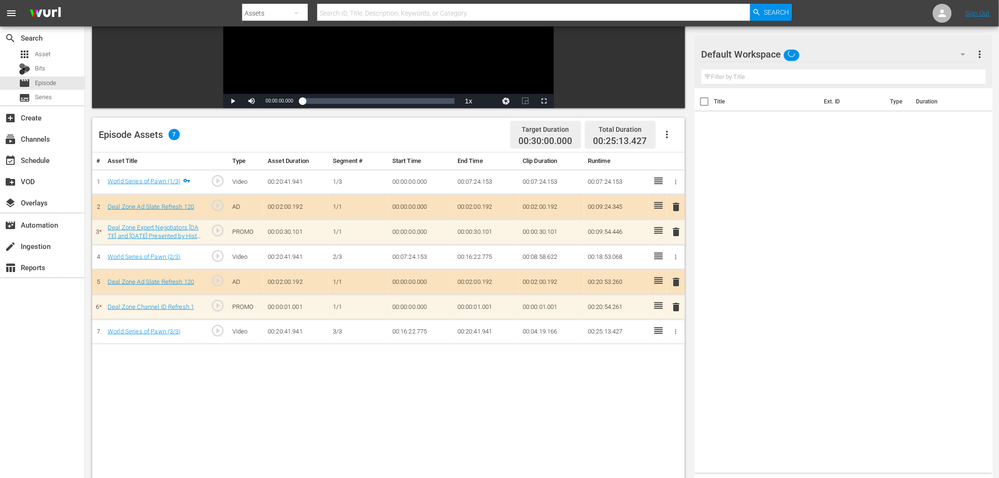
click at [838, 48] on div "Default Workspace" at bounding box center [837, 54] width 273 height 26
click at [758, 106] on div "Deal Zone (13)" at bounding box center [762, 110] width 98 height 15
click at [676, 307] on span "delete" at bounding box center [676, 306] width 11 height 11
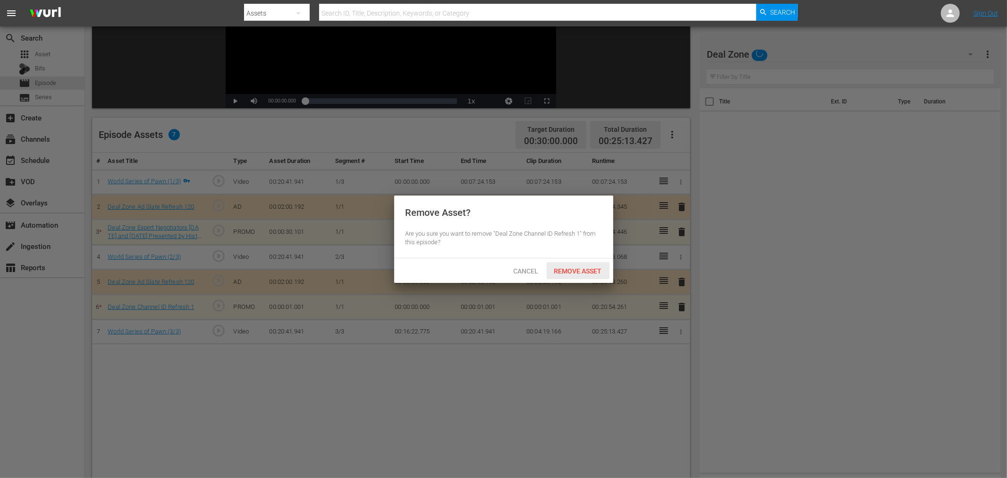
click at [573, 267] on span "Remove Asset" at bounding box center [578, 271] width 63 height 8
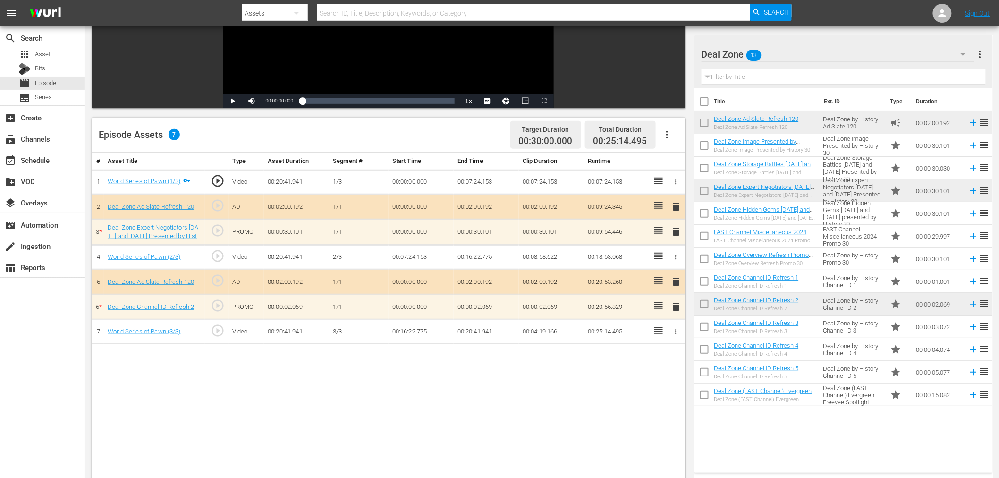
click at [675, 303] on span "delete" at bounding box center [676, 306] width 11 height 11
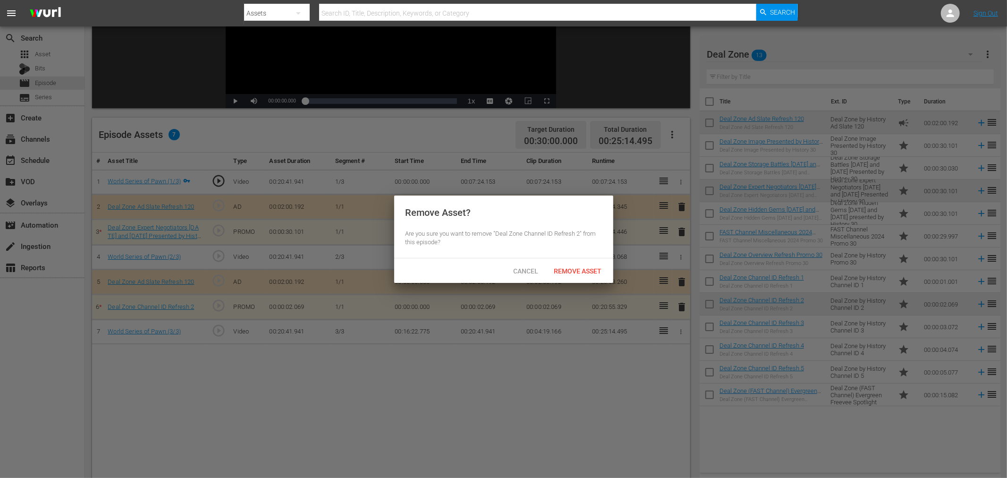
click at [522, 265] on div "Cancel" at bounding box center [526, 270] width 42 height 17
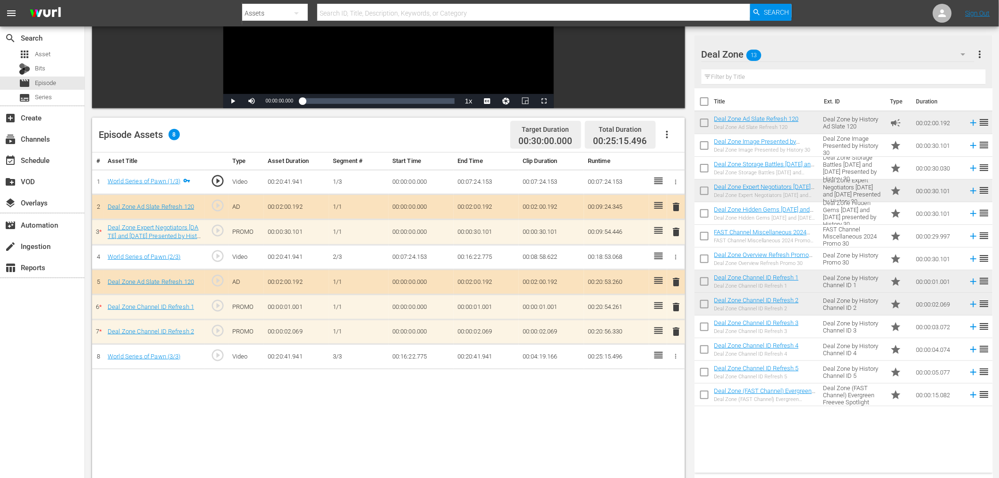
click at [677, 329] on span "delete" at bounding box center [676, 331] width 11 height 11
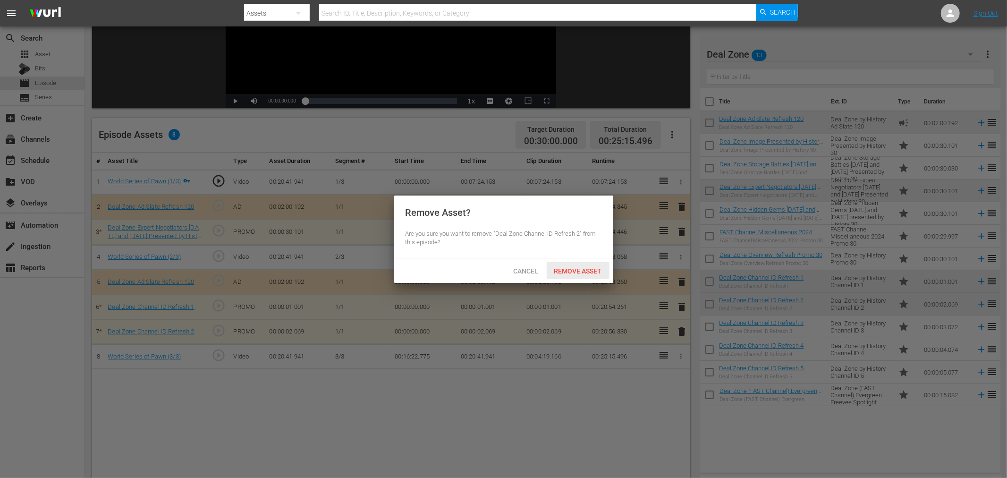
click at [593, 275] on div "Remove Asset" at bounding box center [578, 270] width 63 height 17
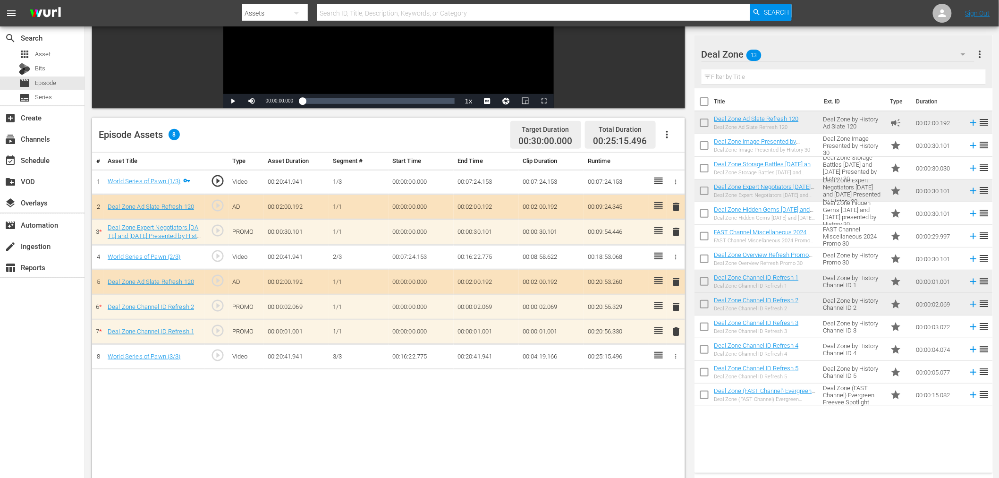
click at [673, 330] on span "delete" at bounding box center [676, 331] width 11 height 11
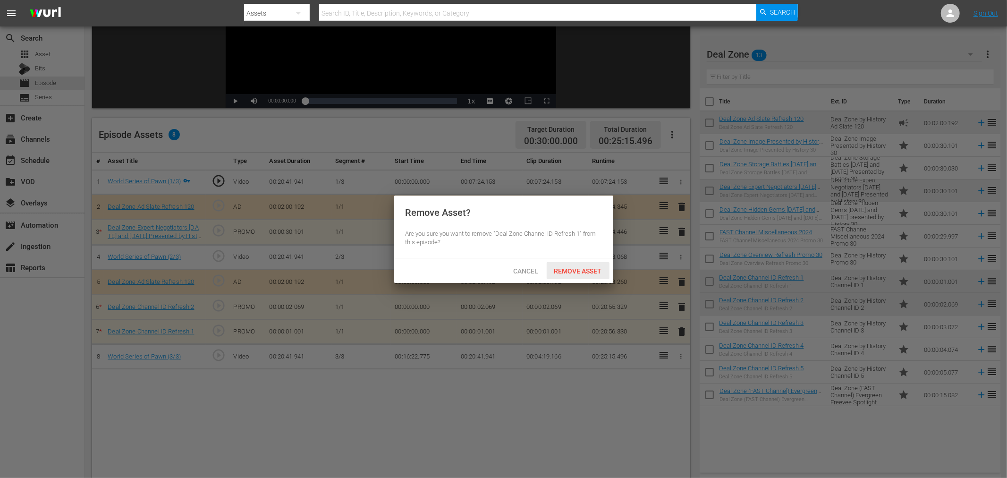
click at [557, 271] on span "Remove Asset" at bounding box center [578, 271] width 63 height 8
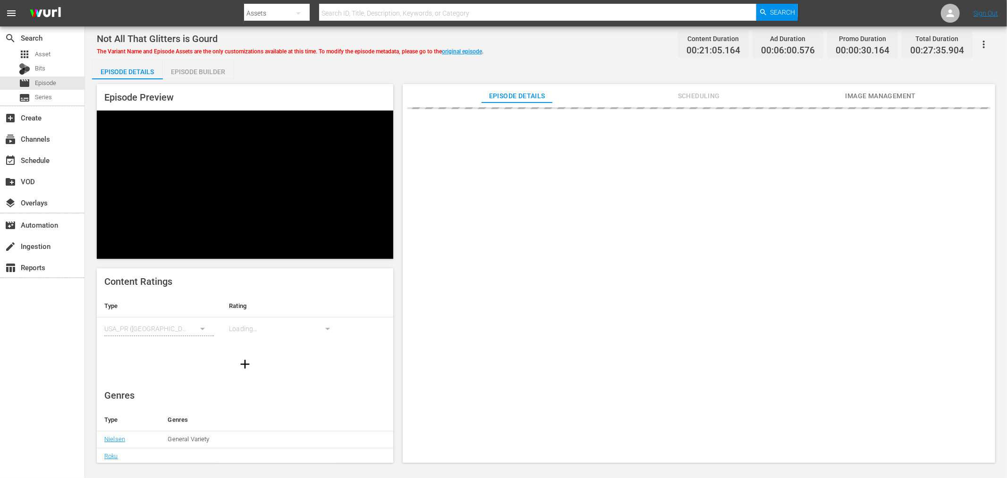
click at [207, 72] on div "Episode Builder" at bounding box center [198, 71] width 71 height 23
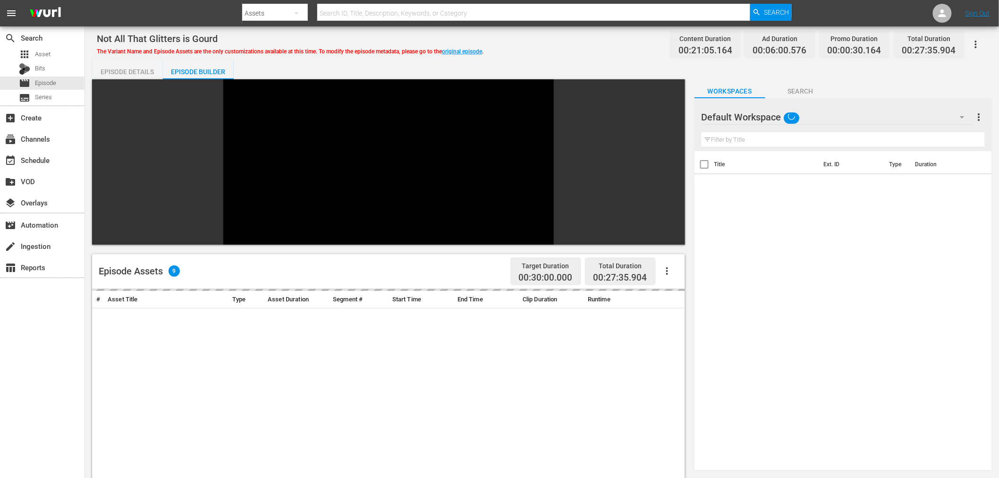
click at [924, 117] on div "Default Workspace" at bounding box center [837, 117] width 272 height 26
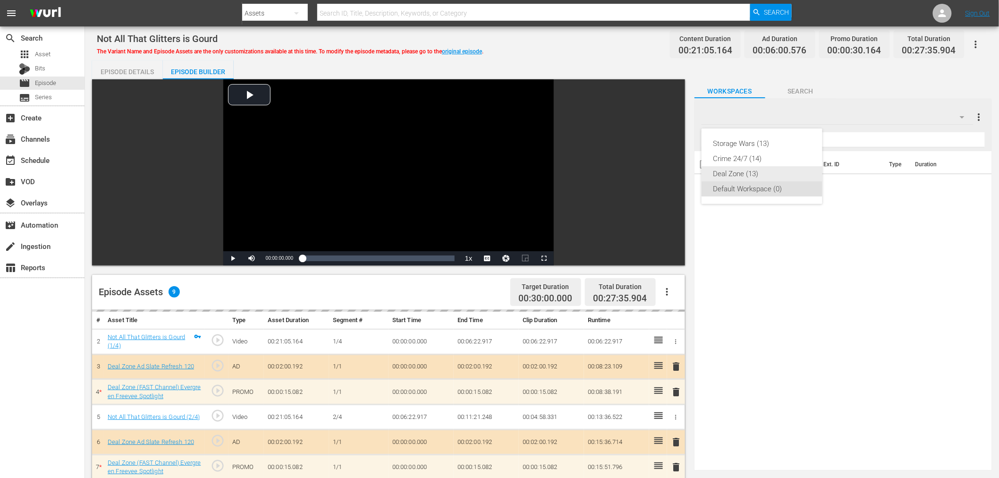
click at [753, 170] on div "Deal Zone (13)" at bounding box center [762, 173] width 98 height 15
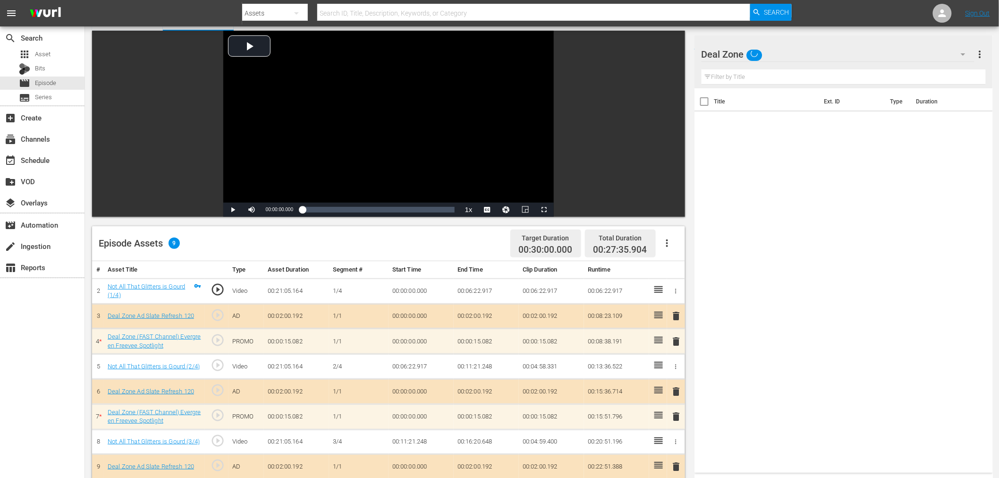
scroll to position [157, 0]
